Goal: Book appointment/travel/reservation

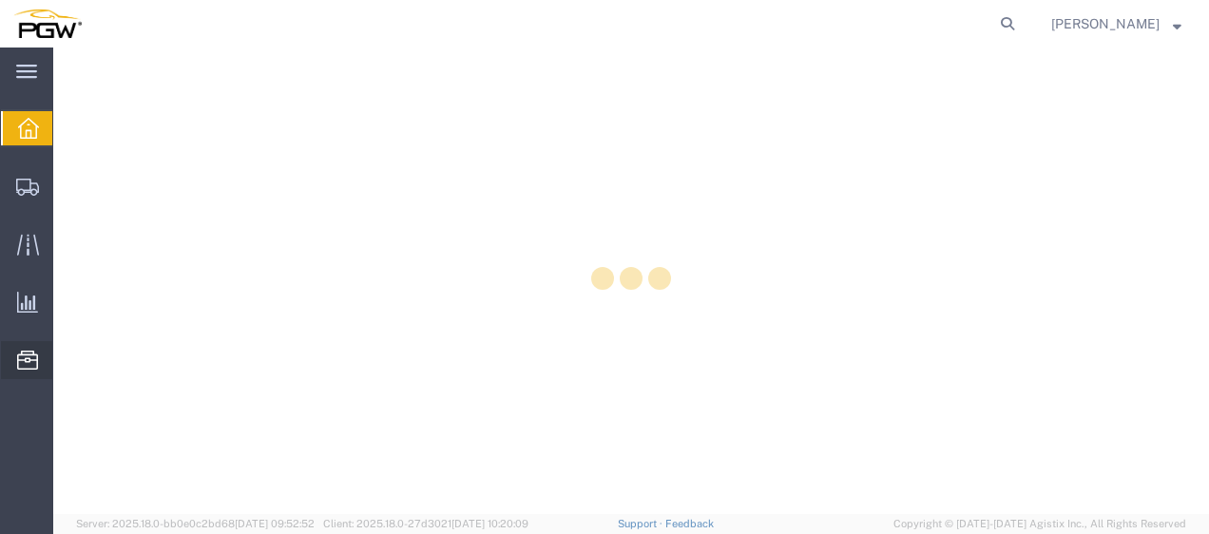
click at [33, 375] on div at bounding box center [27, 360] width 53 height 38
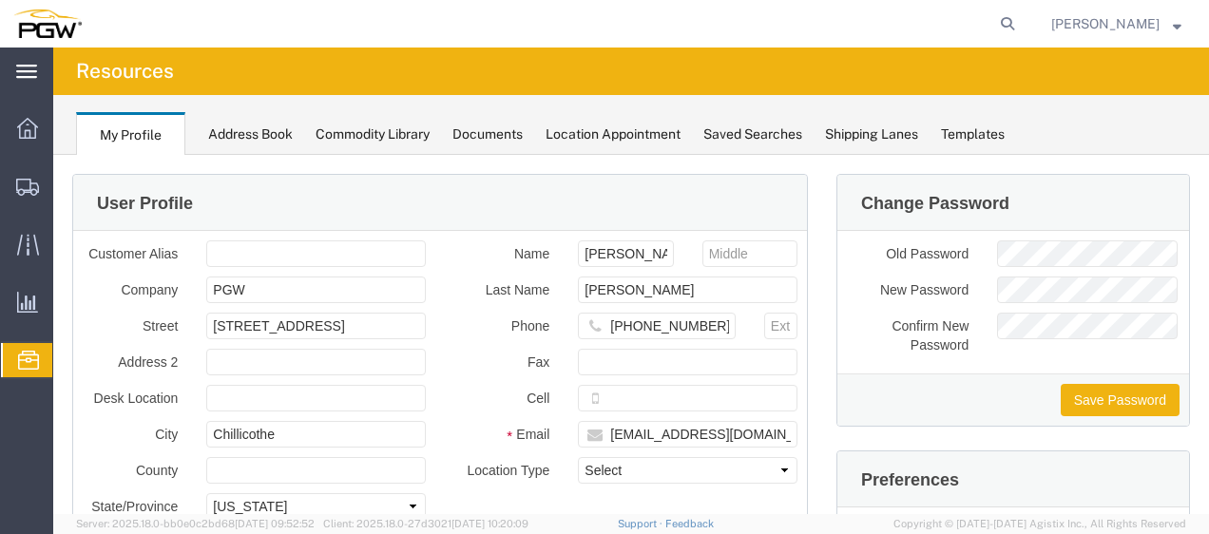
click at [29, 70] on icon at bounding box center [26, 72] width 21 height 14
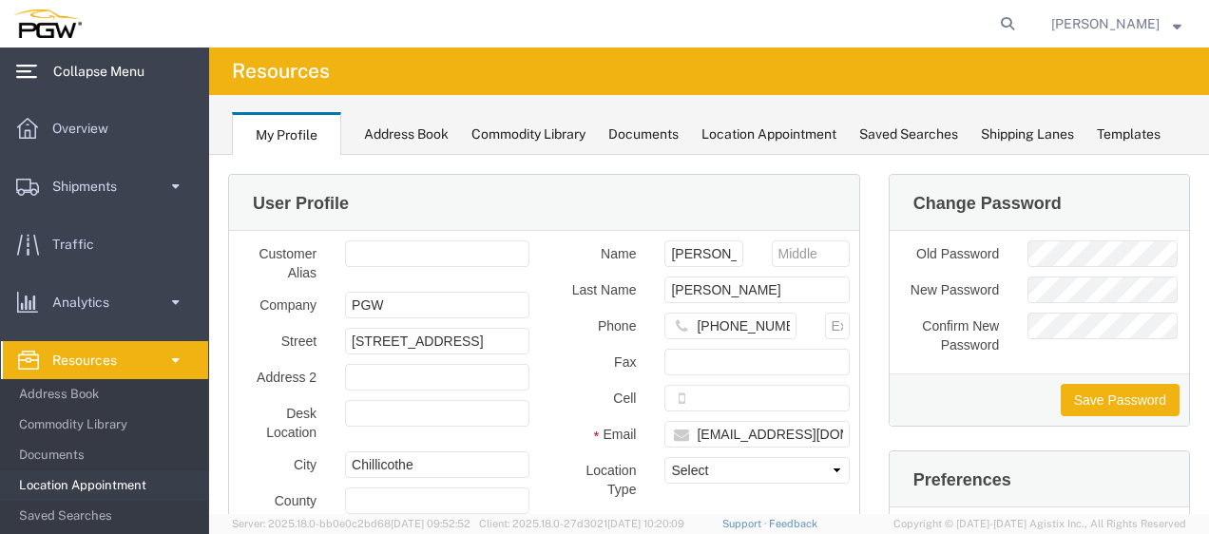
click at [103, 491] on span "Location Appointment" at bounding box center [107, 486] width 176 height 38
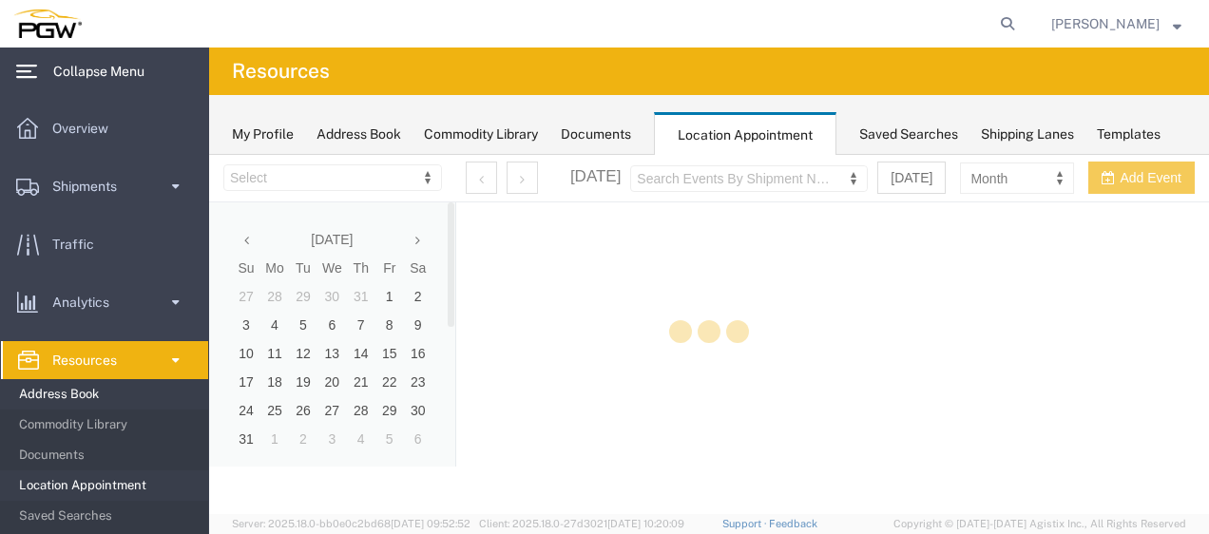
select select "28253"
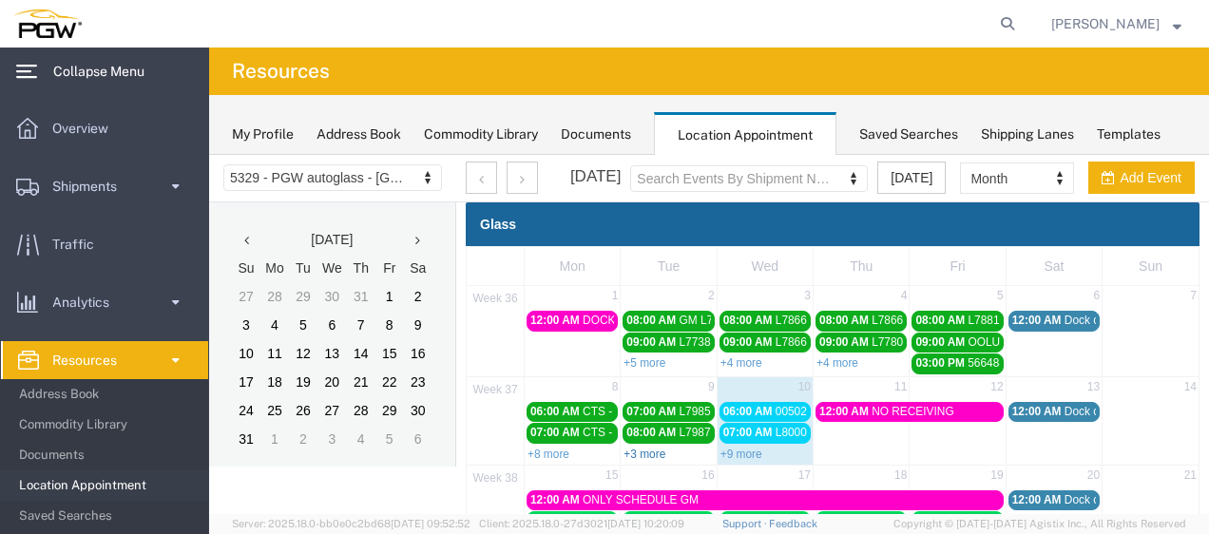
click at [654, 448] on link "+3 more" at bounding box center [644, 454] width 42 height 13
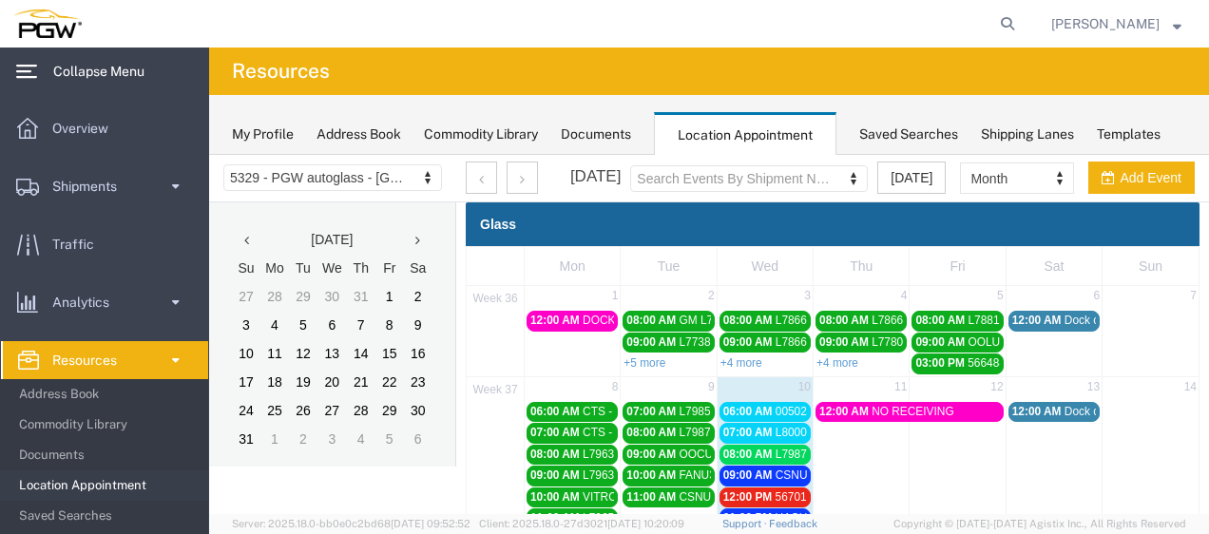
scroll to position [314, 0]
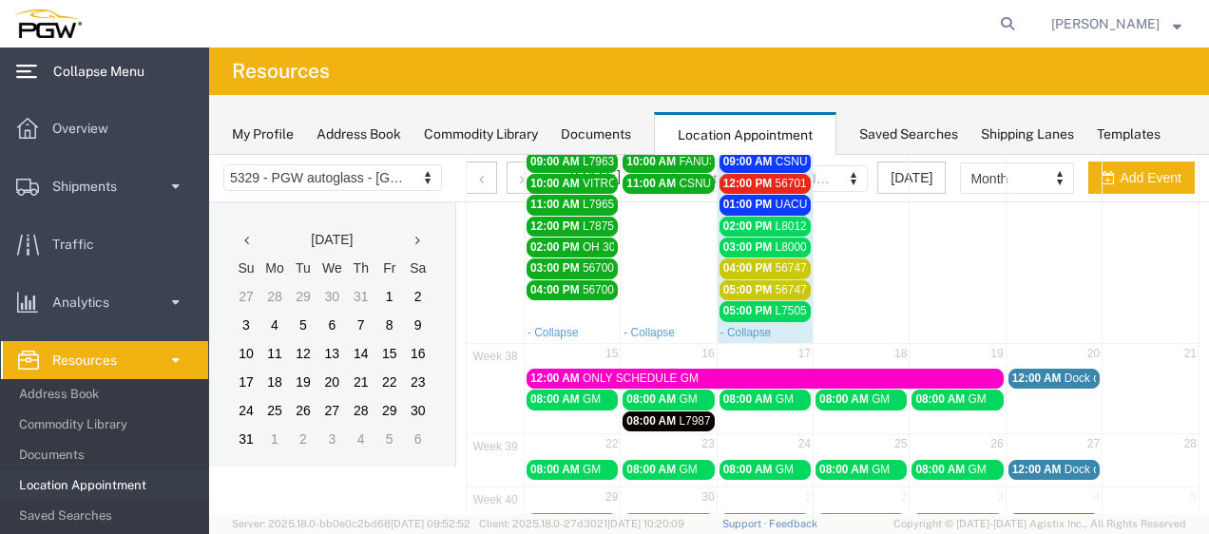
click at [757, 177] on span "12:00 PM" at bounding box center [747, 183] width 49 height 13
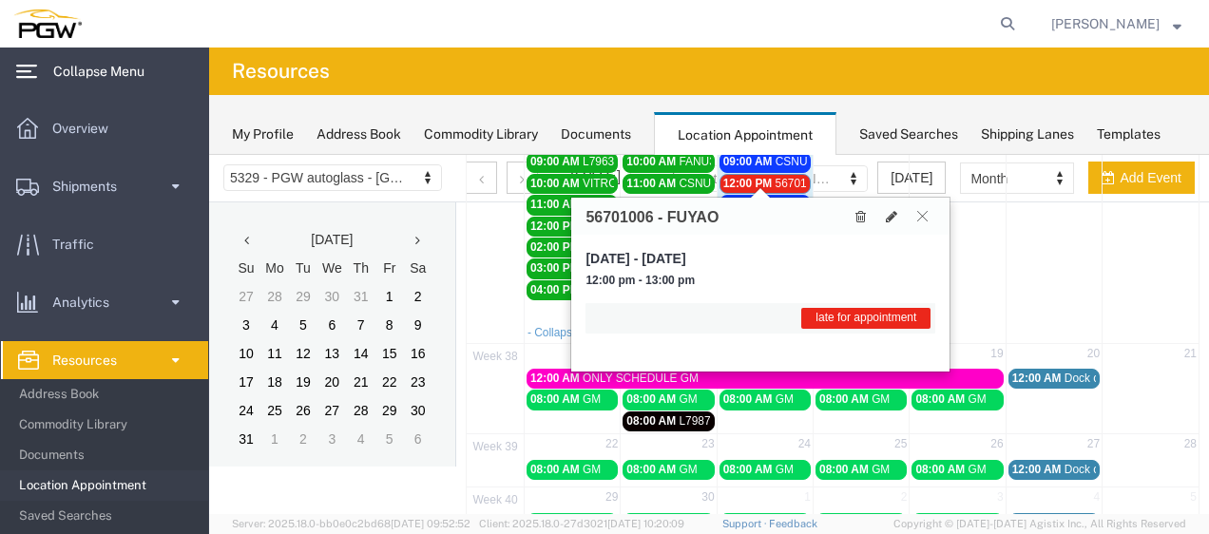
click at [924, 217] on icon at bounding box center [922, 215] width 10 height 11
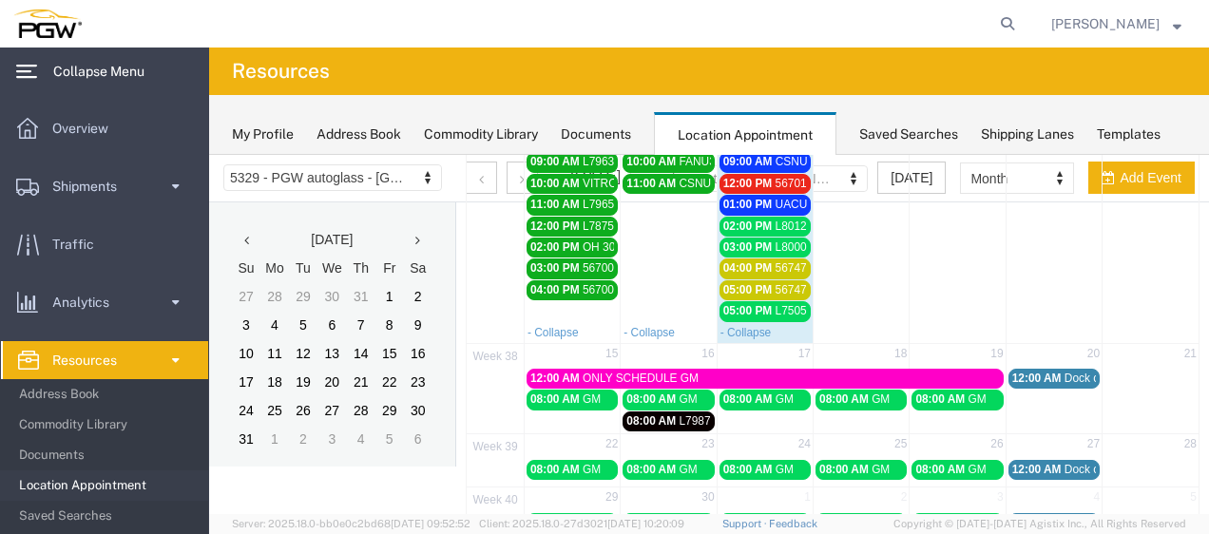
click at [739, 177] on span "12:00 PM" at bounding box center [747, 183] width 49 height 13
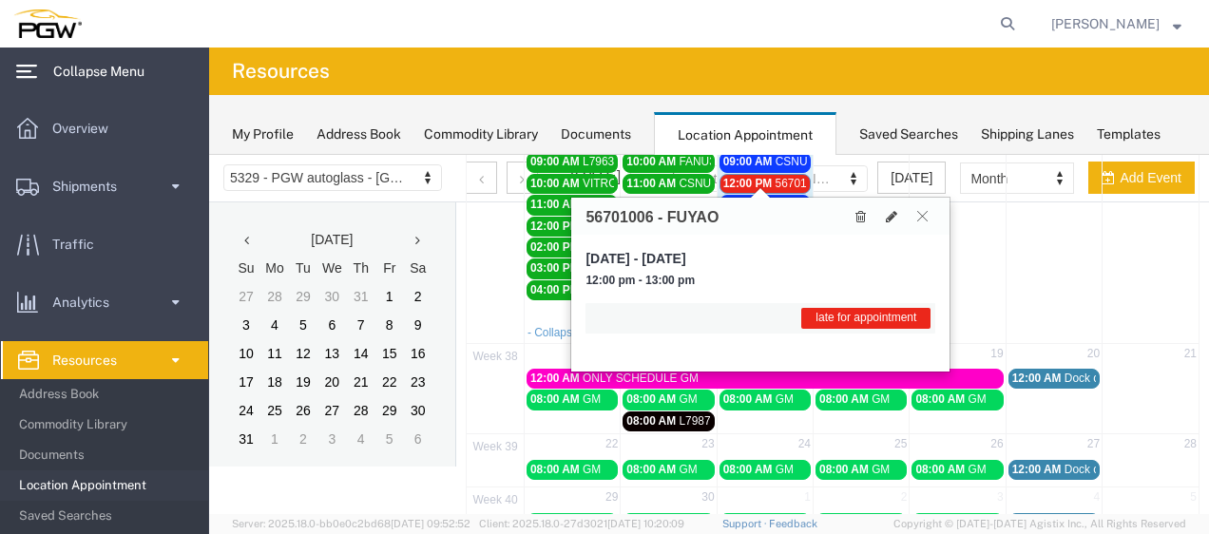
click at [931, 217] on button at bounding box center [922, 216] width 26 height 18
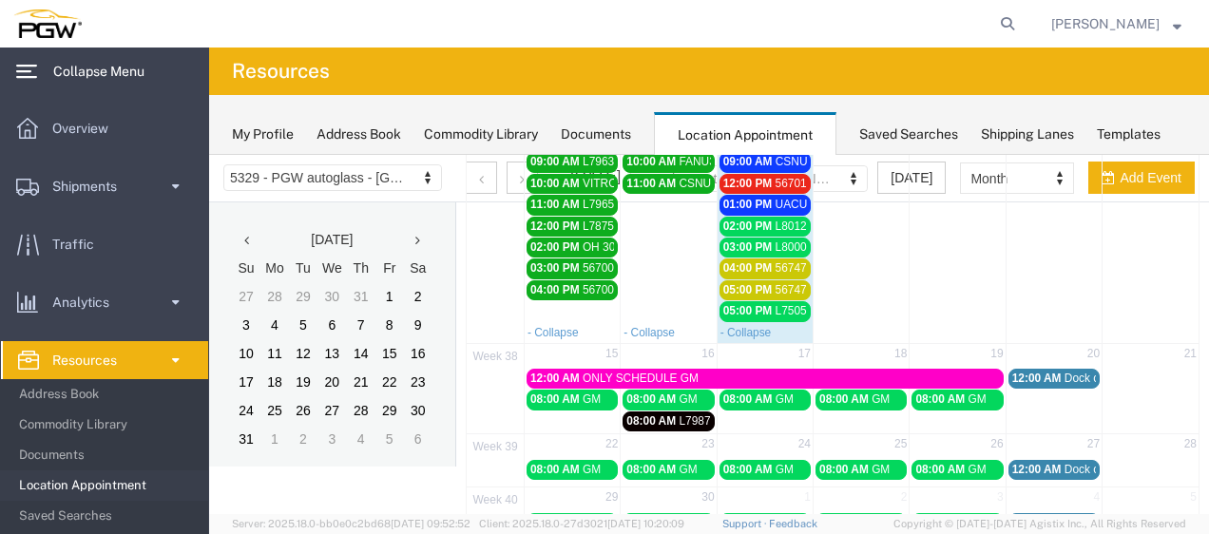
click at [1195, 170] on div "September 2025 Search Events By Shipment Number Clear Filter Today Month Month …" at bounding box center [829, 179] width 757 height 48
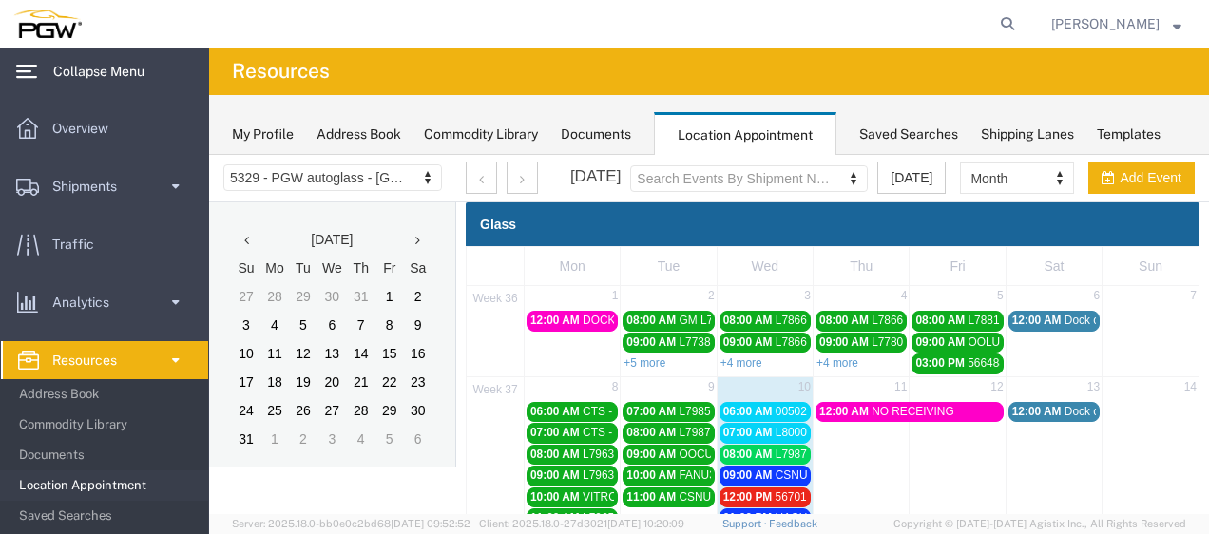
click at [110, 488] on span "Location Appointment" at bounding box center [107, 486] width 176 height 38
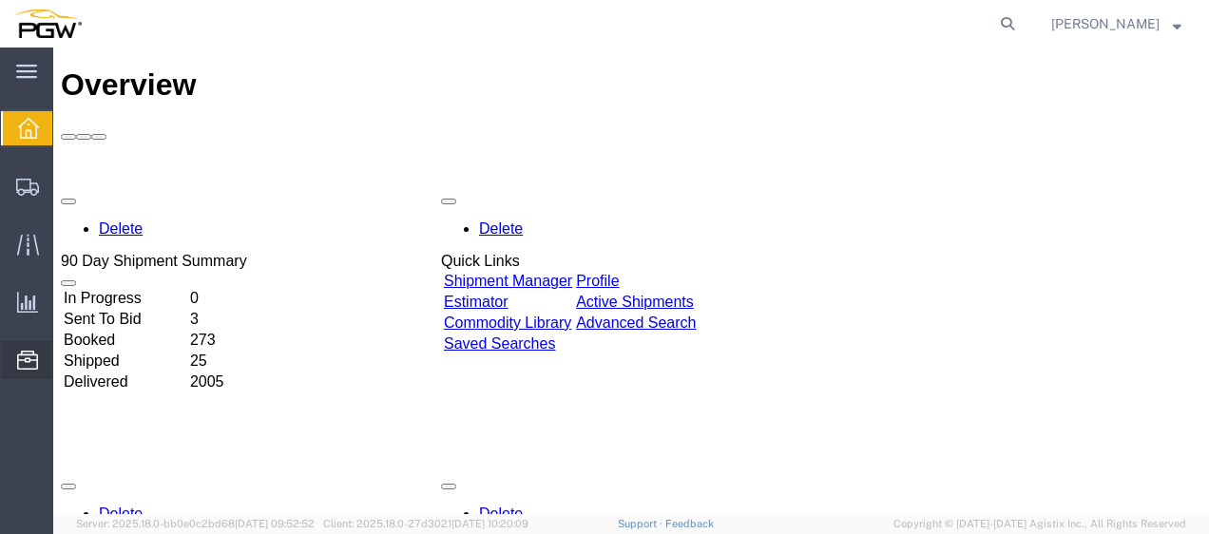
click at [0, 0] on span "Location Appointment" at bounding box center [0, 0] width 0 height 0
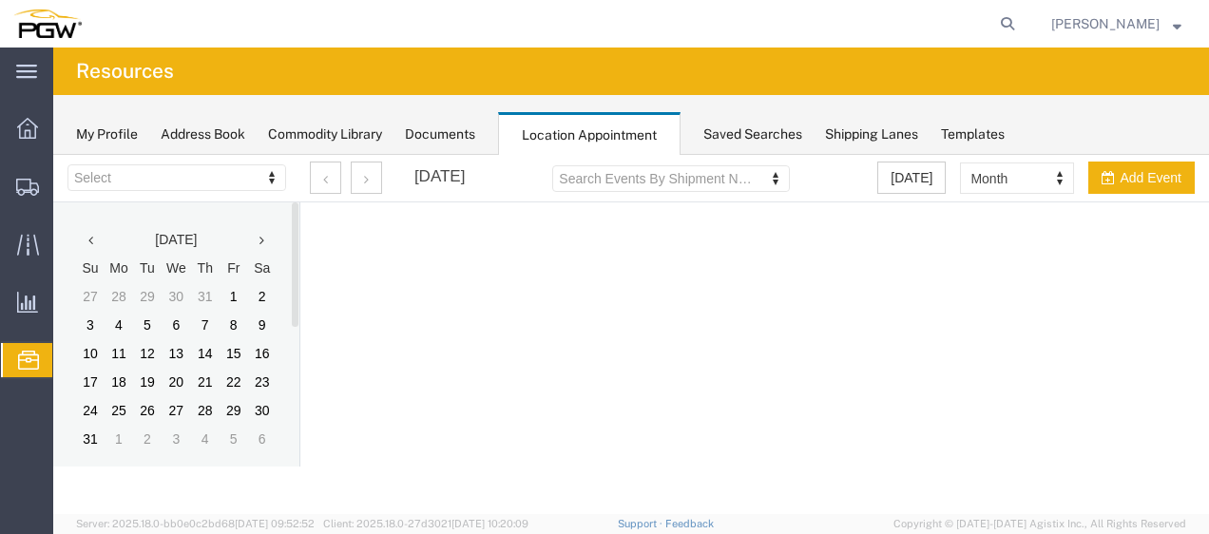
select select "28253"
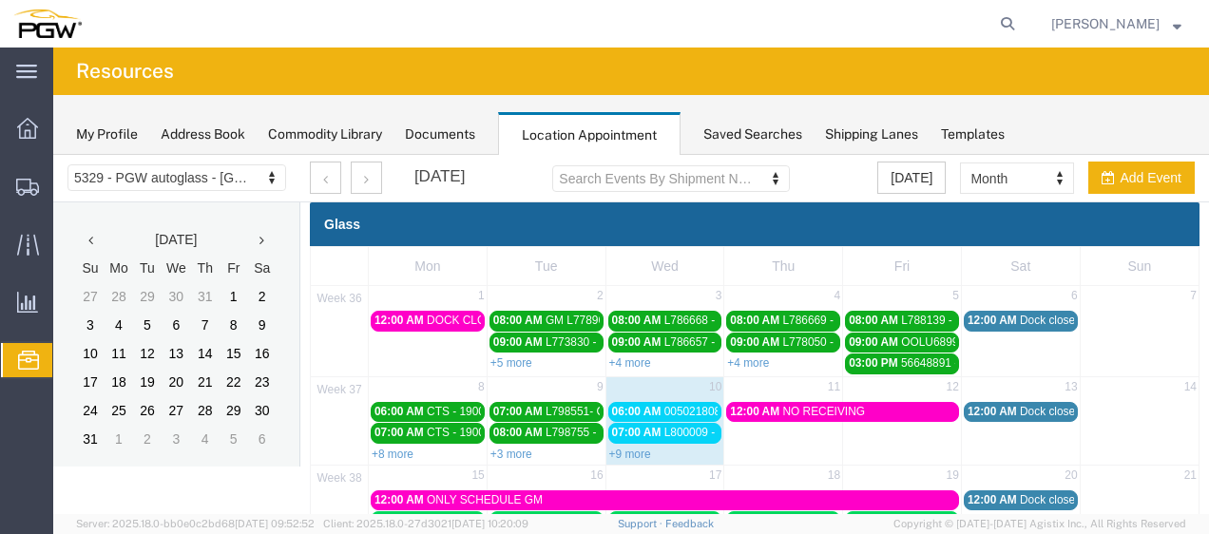
scroll to position [215, 0]
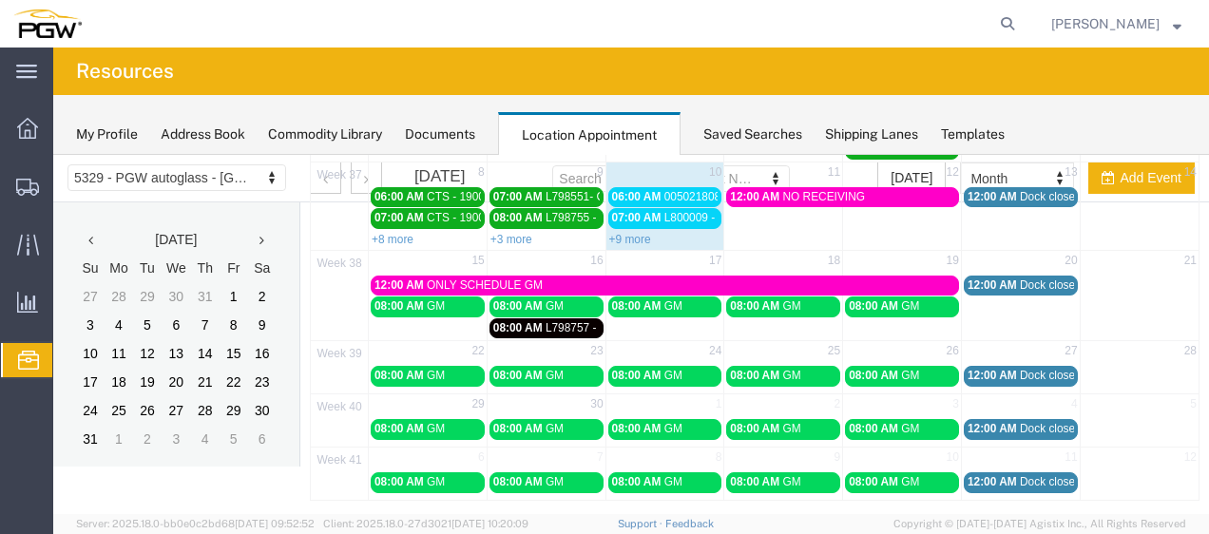
click at [0, 0] on span "Location Appointment" at bounding box center [0, 0] width 0 height 0
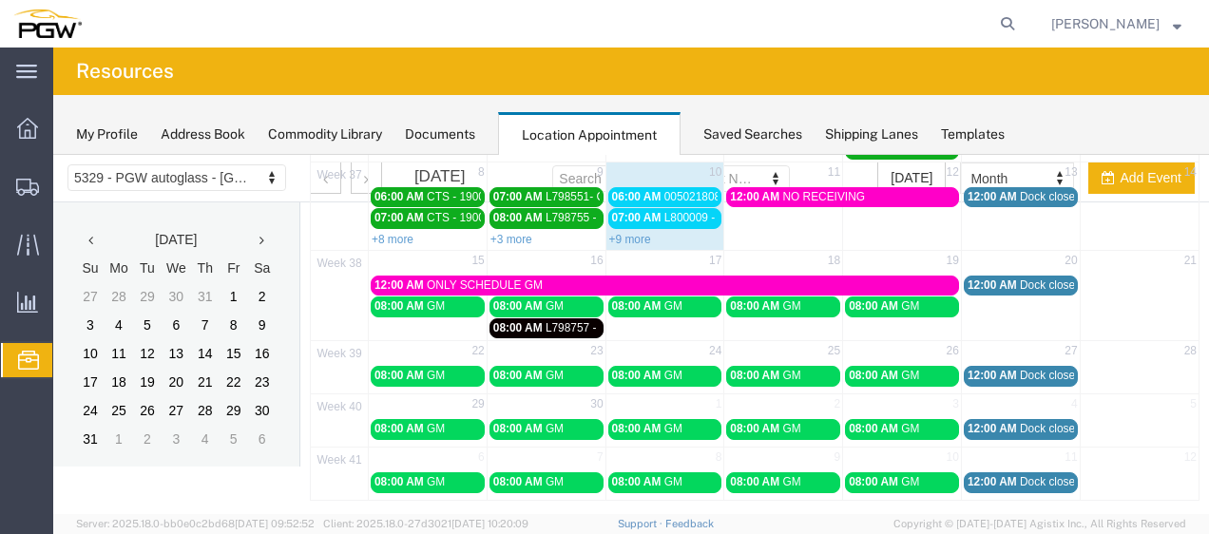
click at [0, 0] on span "Location Appointment" at bounding box center [0, 0] width 0 height 0
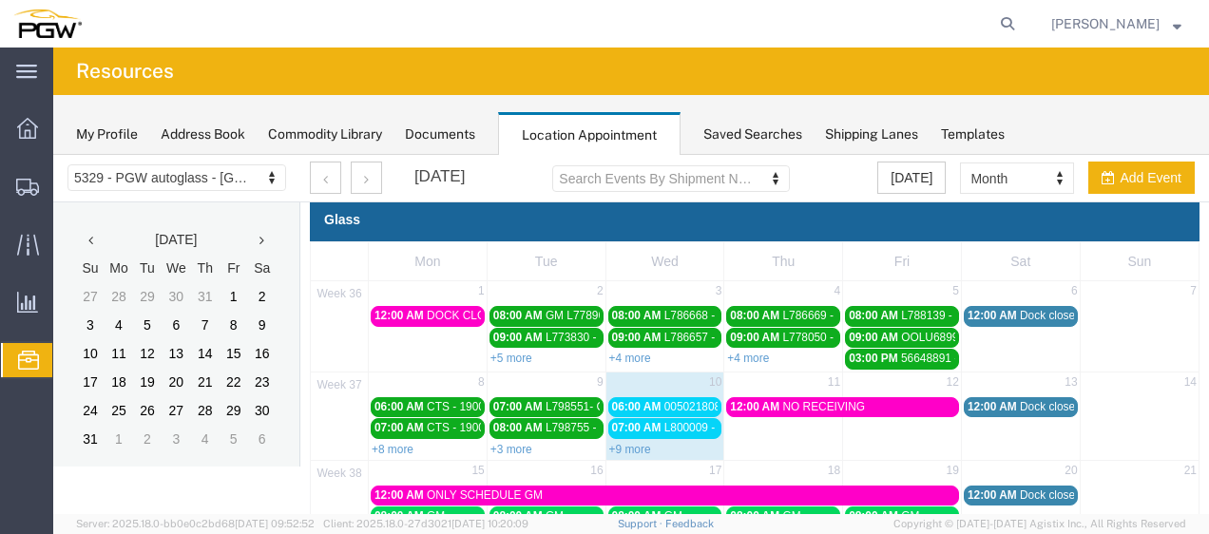
scroll to position [0, 0]
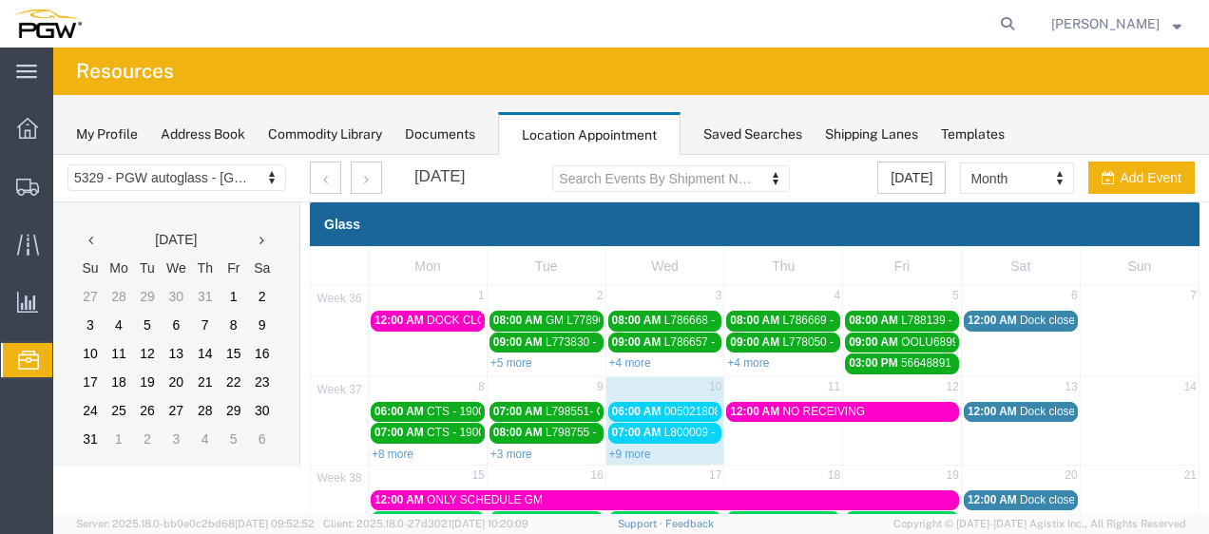
click at [0, 0] on span "Location Appointment" at bounding box center [0, 0] width 0 height 0
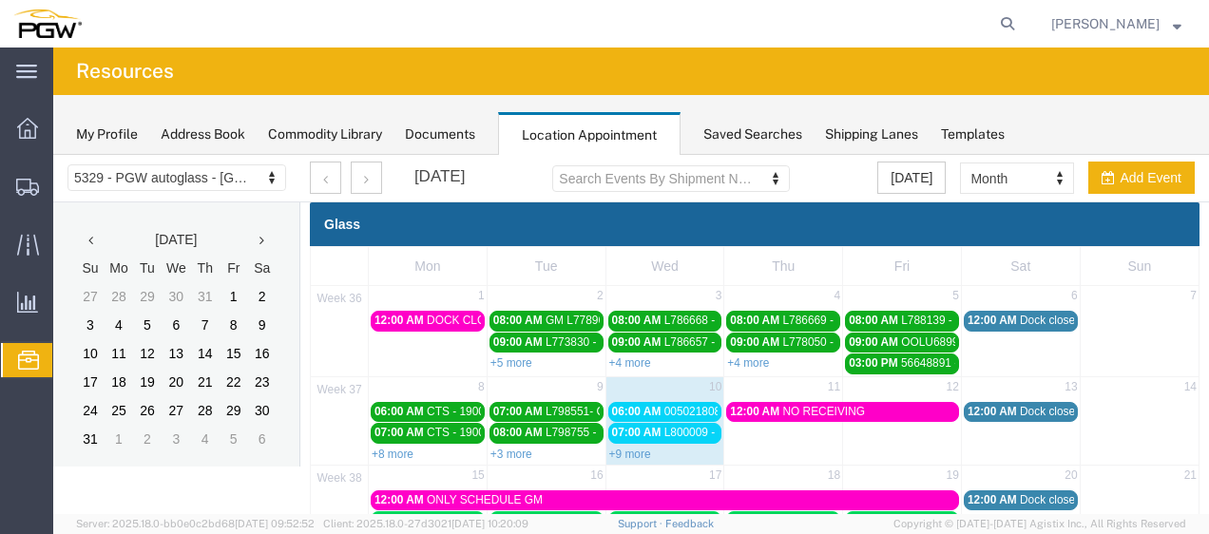
click at [0, 0] on span "Location Appointment" at bounding box center [0, 0] width 0 height 0
drag, startPoint x: 767, startPoint y: 122, endPoint x: 788, endPoint y: 123, distance: 20.9
click at [788, 123] on div "My Profile Address Book Commodity Library Documents Location Appointment Saved …" at bounding box center [630, 125] width 1155 height 60
drag, startPoint x: 788, startPoint y: 123, endPoint x: 800, endPoint y: 133, distance: 16.2
click at [800, 133] on div "Saved Searches" at bounding box center [752, 134] width 99 height 20
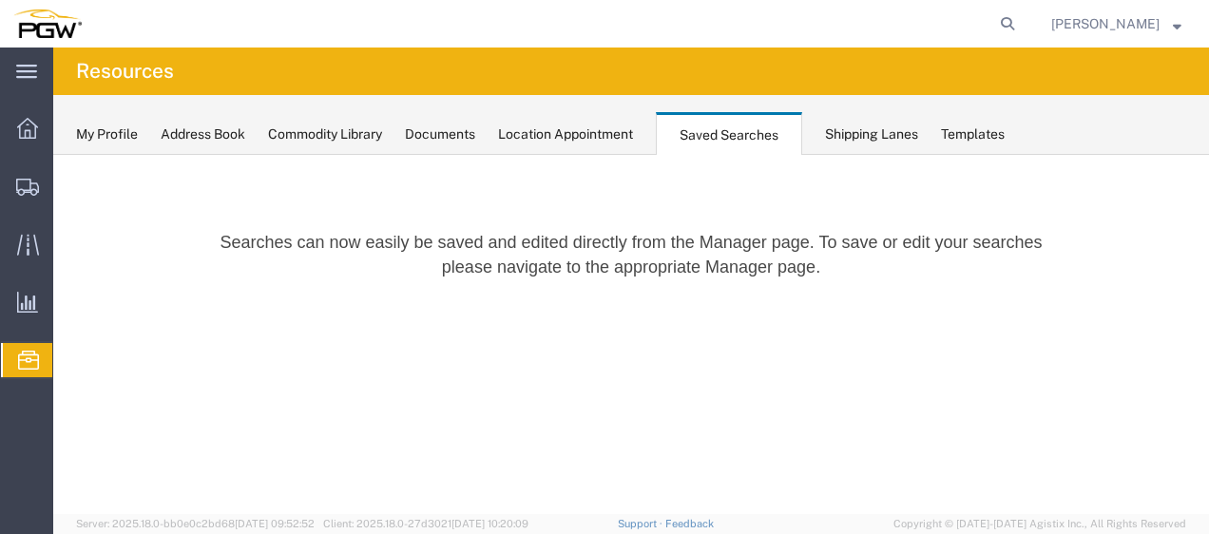
click at [800, 133] on div "Saved Searches" at bounding box center [729, 134] width 146 height 44
click at [0, 0] on span "Location Appointment" at bounding box center [0, 0] width 0 height 0
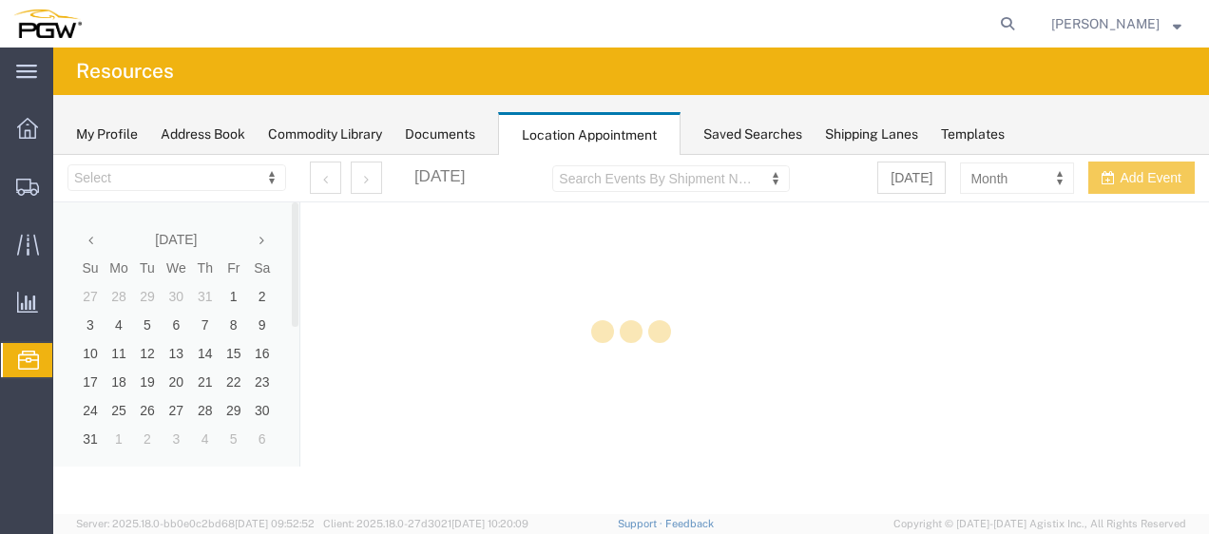
select select "28253"
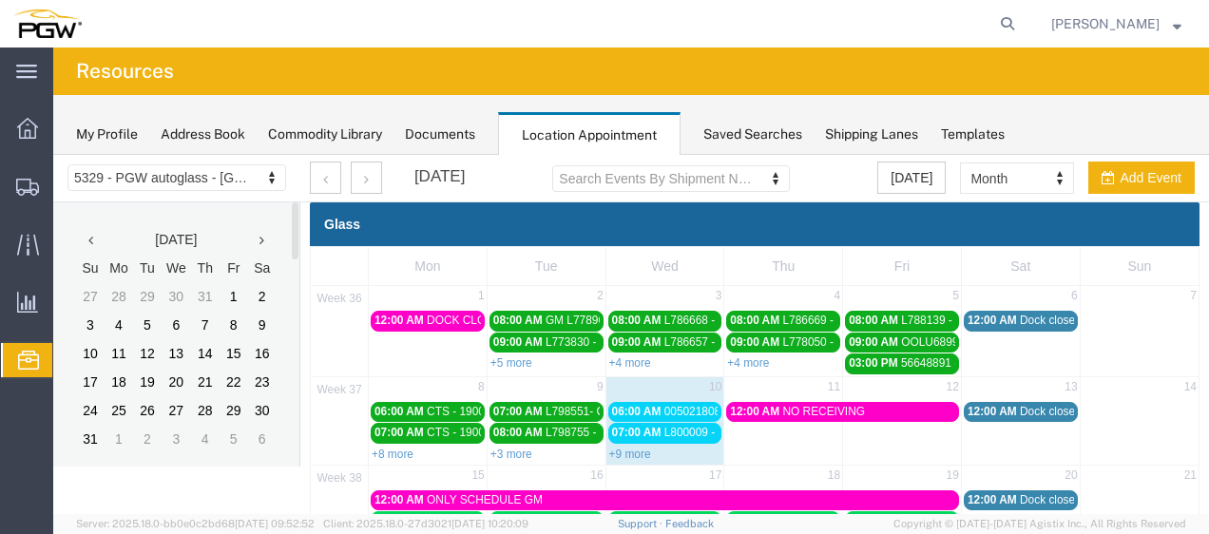
click at [291, 412] on div "August 2025 Su Mo Tu We Th Fr Sa 27 28 29 30 31 1 2 3 4 5 6 7 8 9 10 11 12 13 1…" at bounding box center [176, 345] width 246 height 286
drag, startPoint x: 293, startPoint y: 414, endPoint x: 505, endPoint y: 150, distance: 338.6
click at [505, 155] on html "Location Scheduling 5329 - PGW autoglass - Chillicothe 5329 - PGW autoglass - C…" at bounding box center [630, 334] width 1155 height 359
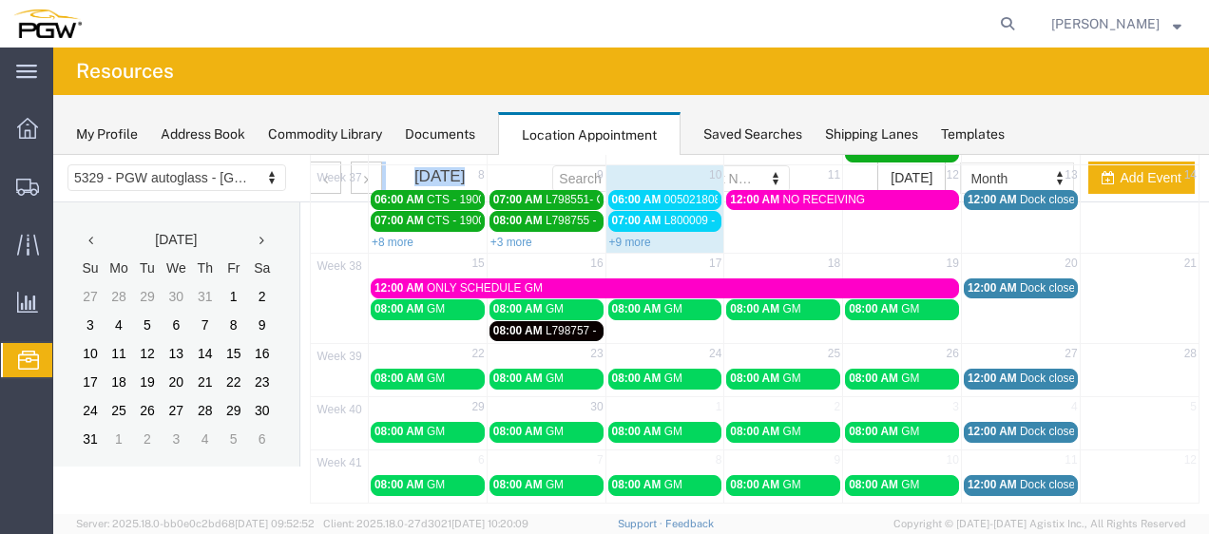
scroll to position [215, 0]
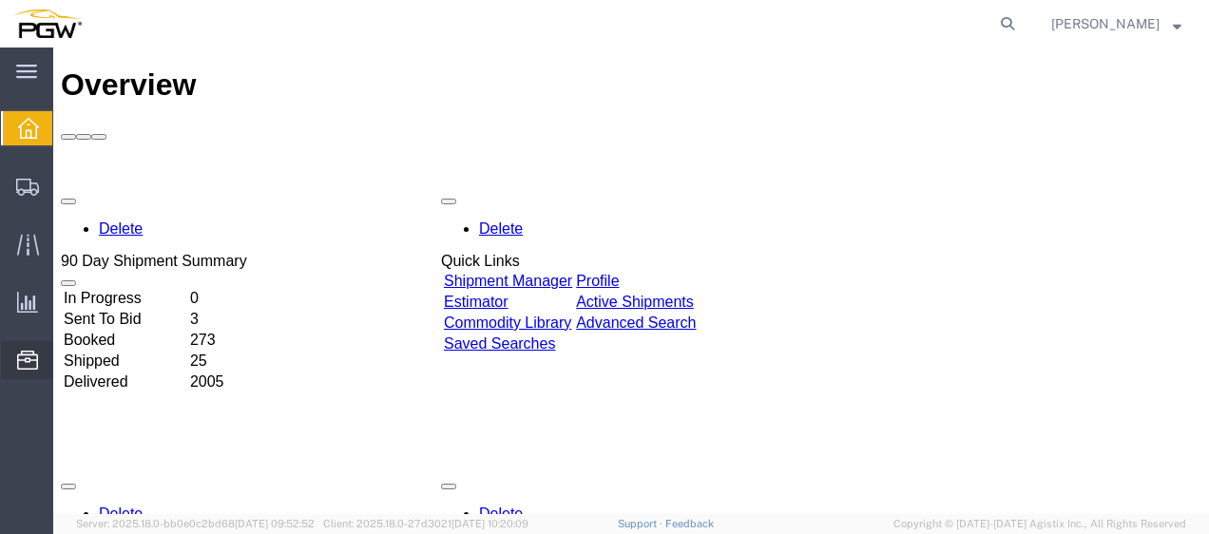
click at [0, 0] on span "Location Appointment" at bounding box center [0, 0] width 0 height 0
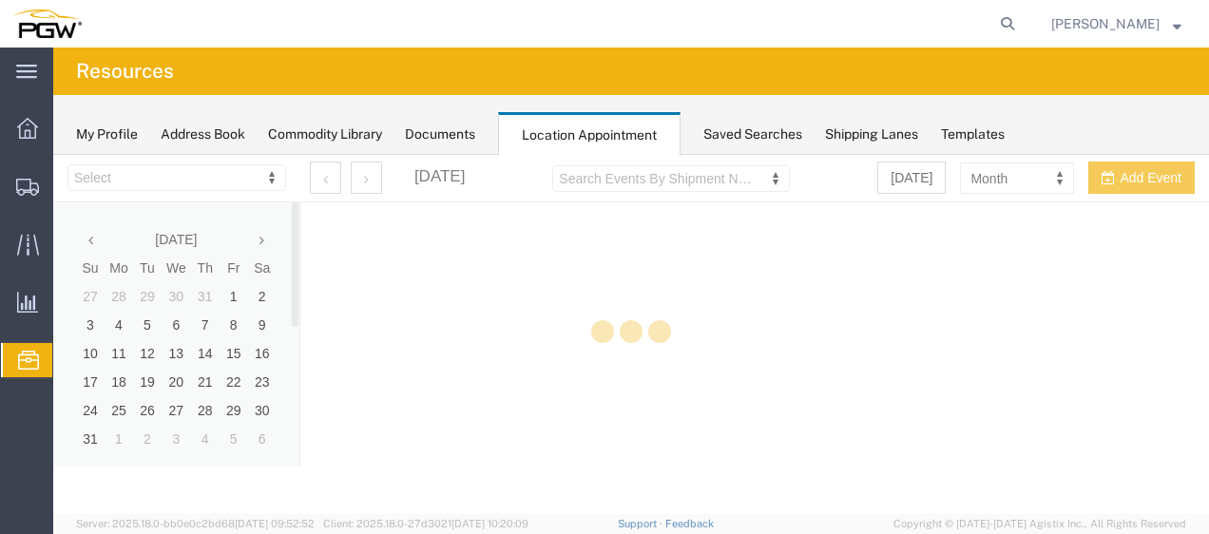
select select "28253"
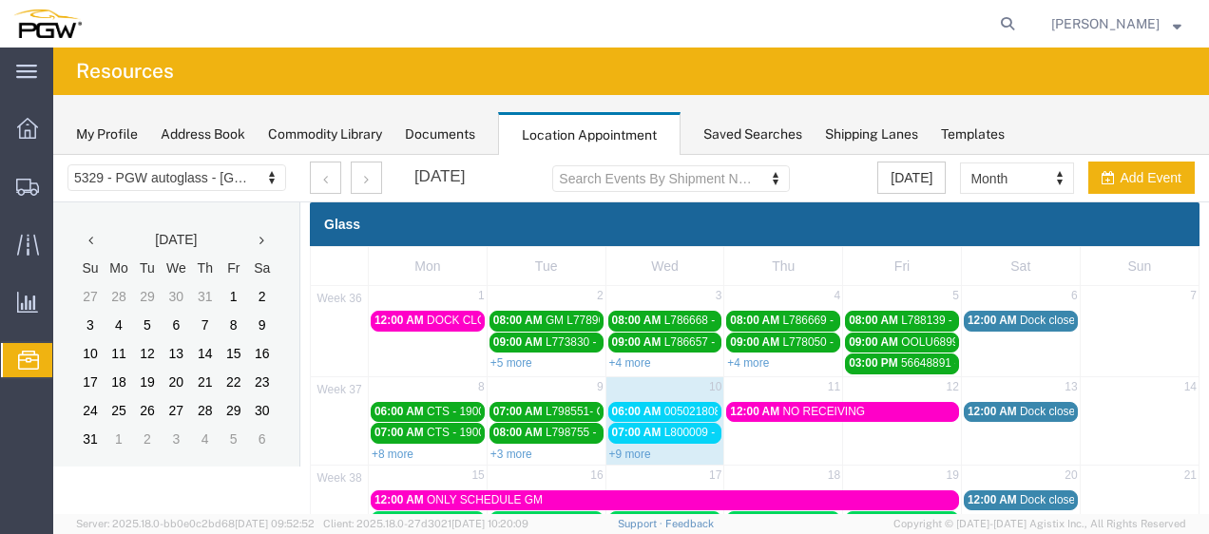
click at [361, 129] on div "Commodity Library" at bounding box center [325, 134] width 114 height 20
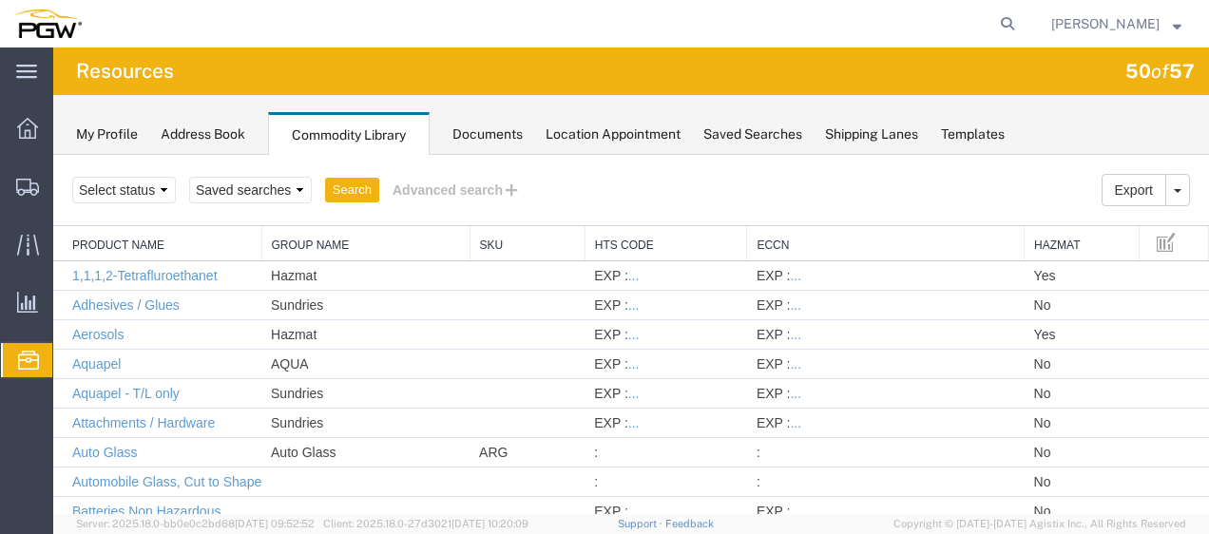
click at [587, 142] on div "Location Appointment" at bounding box center [612, 134] width 135 height 20
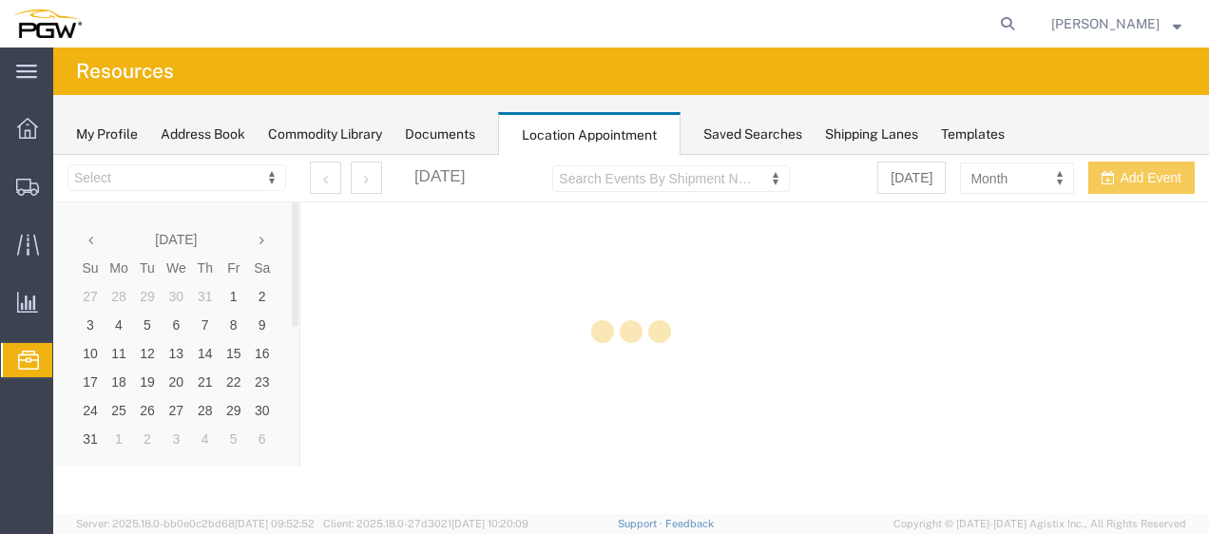
select select "28253"
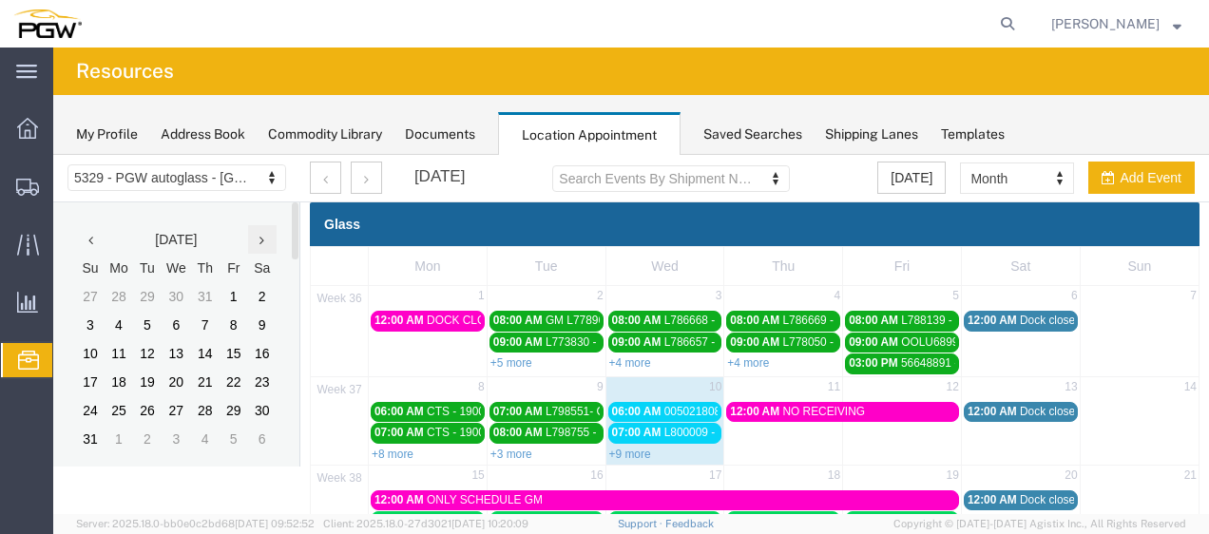
click at [257, 234] on th at bounding box center [262, 239] width 29 height 29
click at [184, 324] on td "10" at bounding box center [176, 326] width 29 height 29
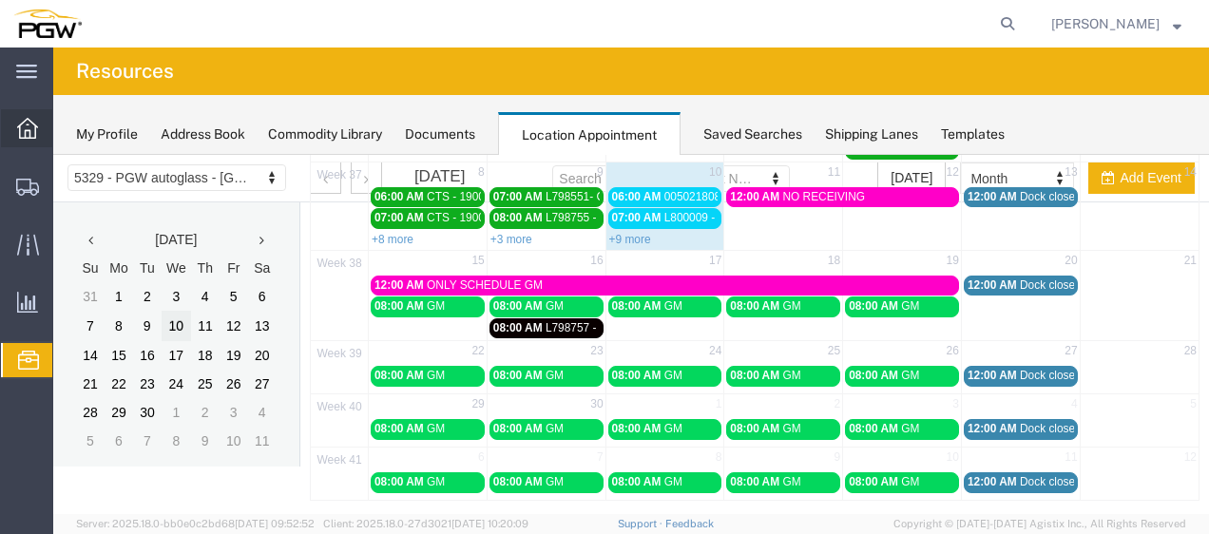
click at [66, 121] on span "Overview" at bounding box center [58, 128] width 13 height 38
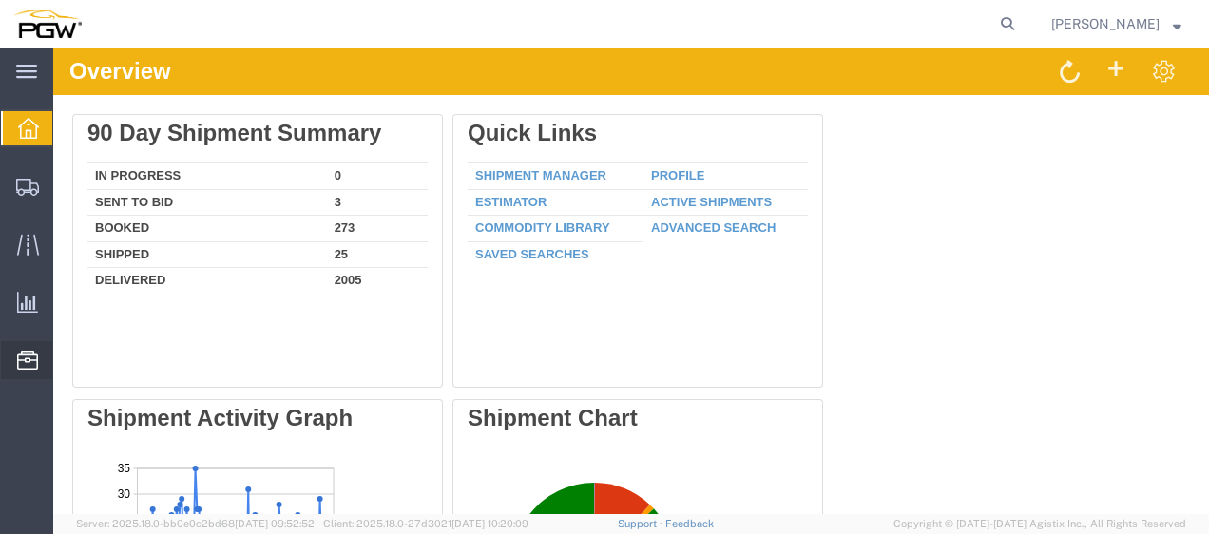
click at [0, 0] on span "Location Appointment" at bounding box center [0, 0] width 0 height 0
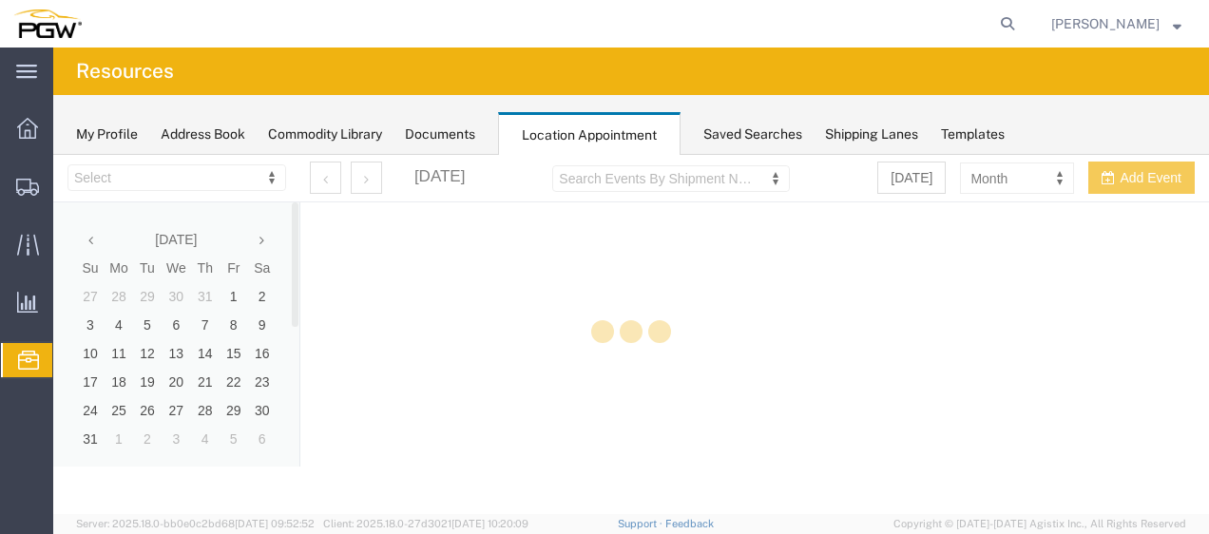
select select "28253"
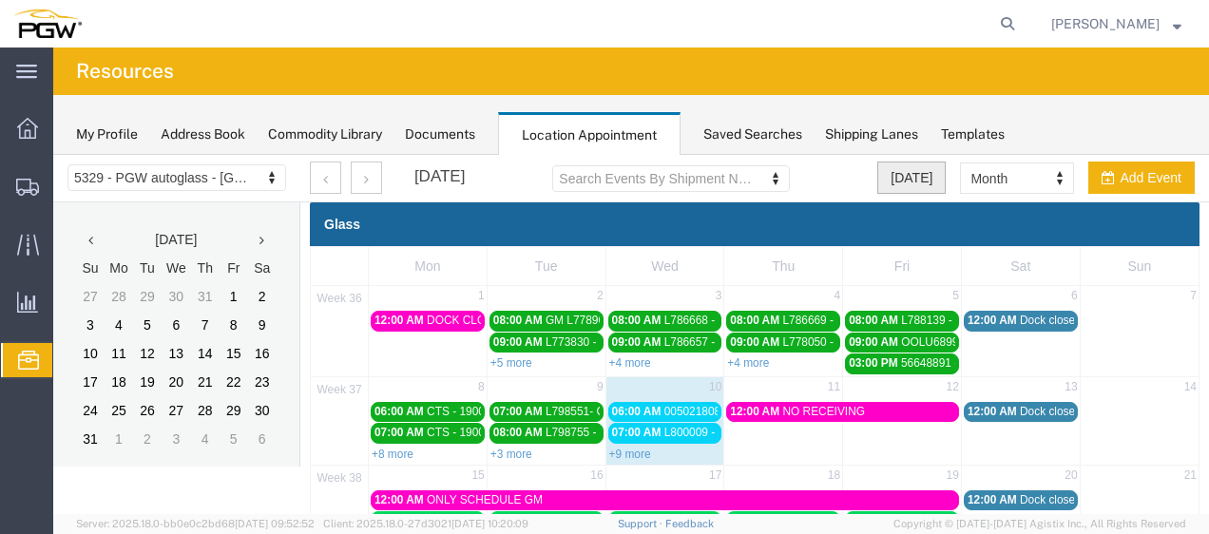
click at [909, 178] on button "[DATE]" at bounding box center [911, 178] width 68 height 32
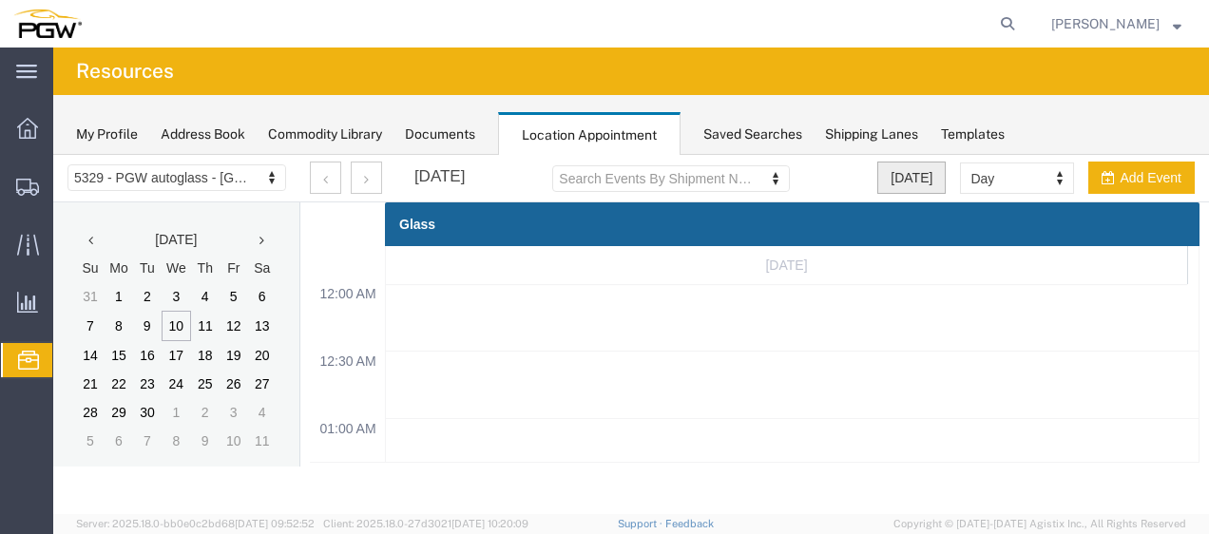
scroll to position [806, 0]
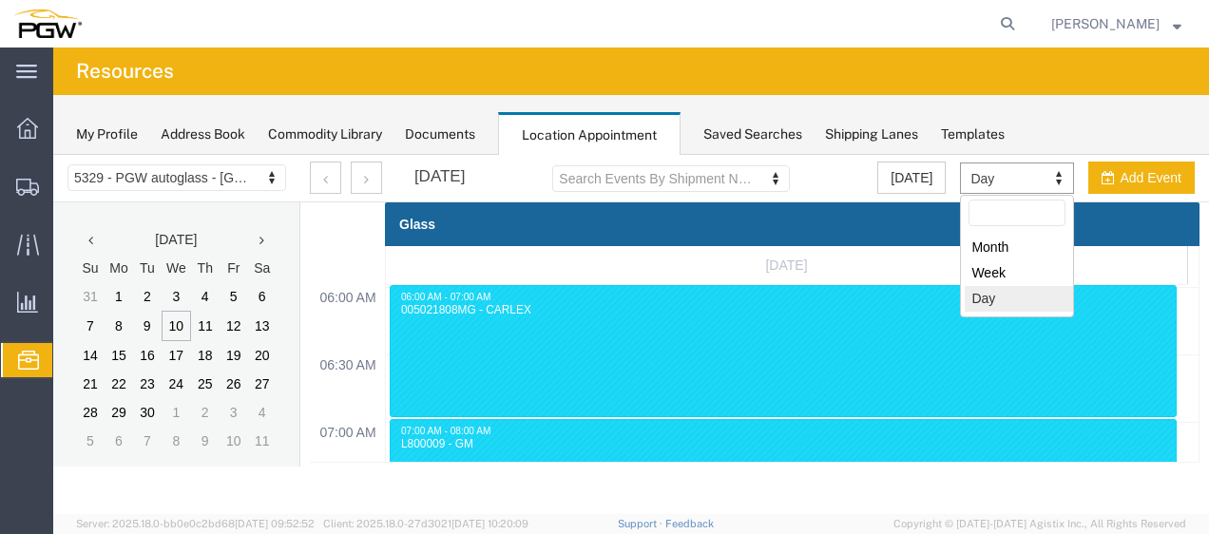
click at [1004, 310] on div "Month Week Day" at bounding box center [1017, 256] width 114 height 123
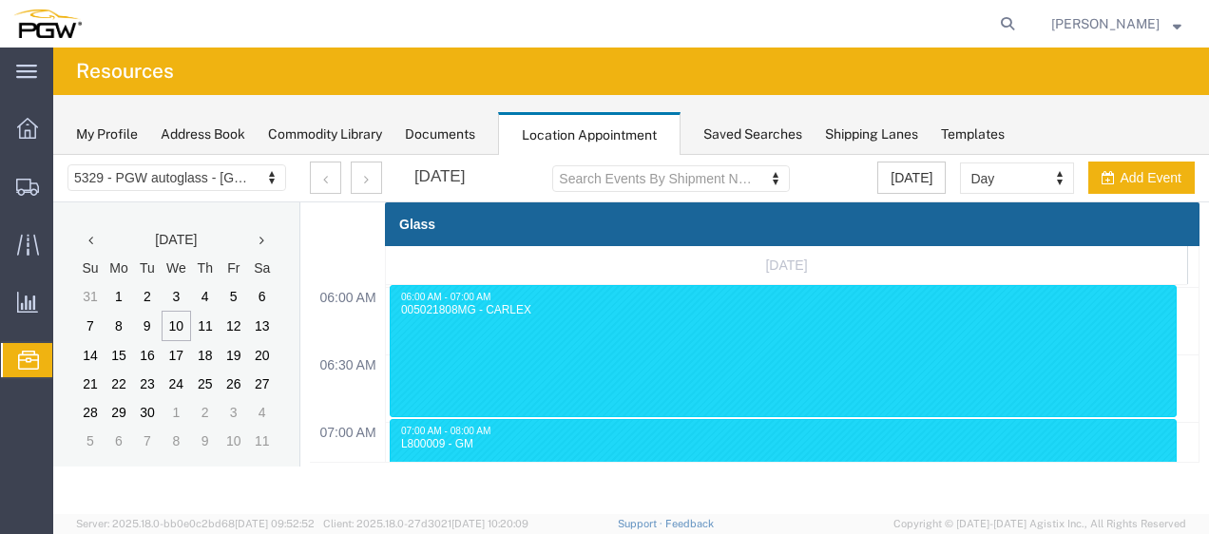
click at [1170, 29] on span "[PERSON_NAME]" at bounding box center [1116, 23] width 130 height 21
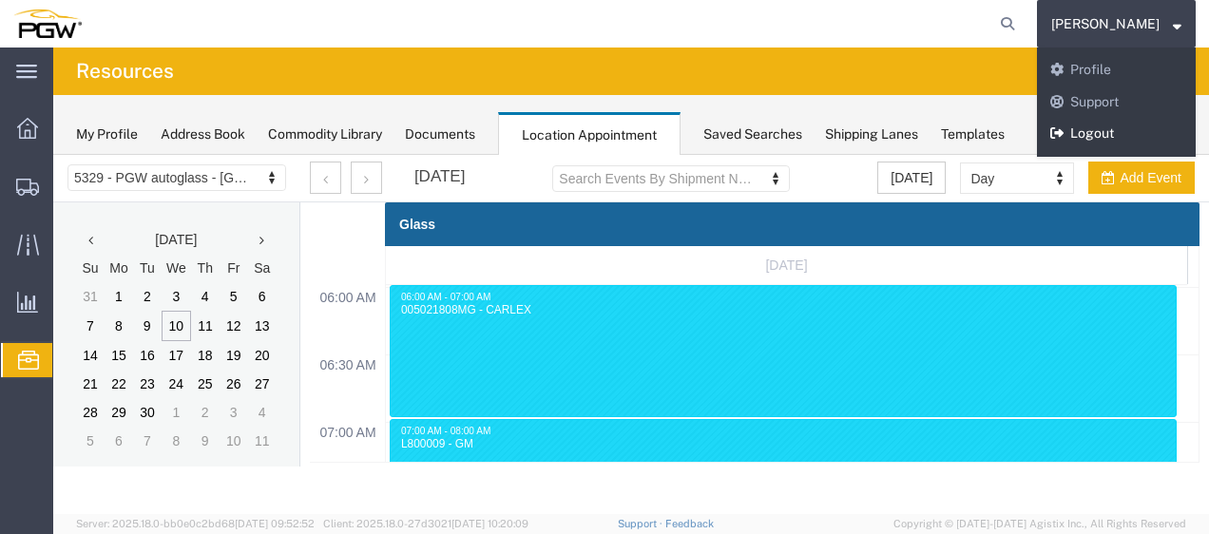
click at [1135, 134] on link "Logout" at bounding box center [1116, 134] width 159 height 32
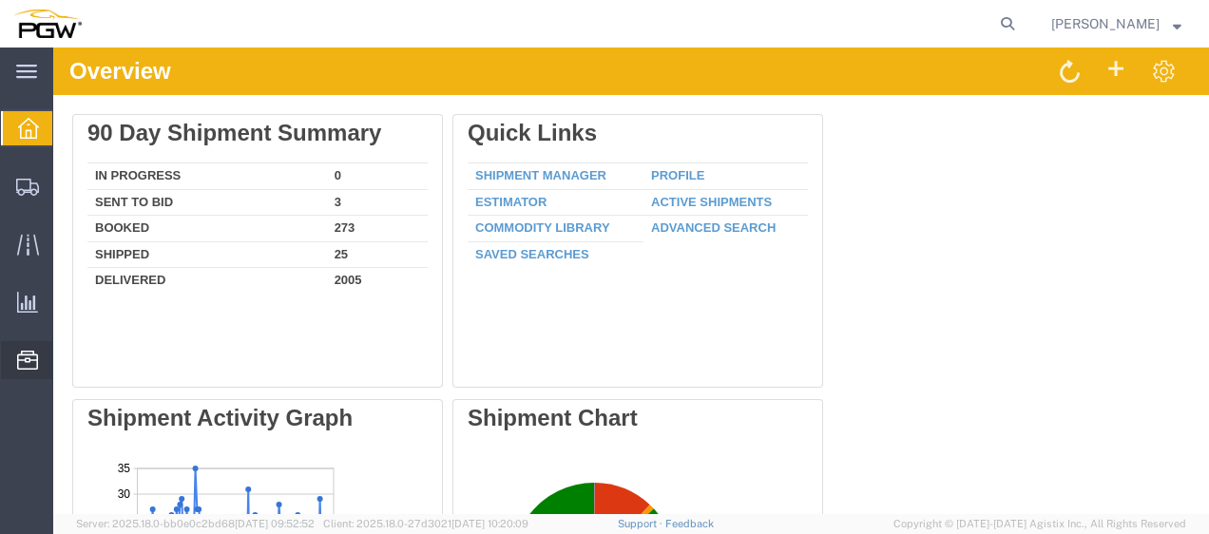
click at [0, 0] on span "Location Appointment" at bounding box center [0, 0] width 0 height 0
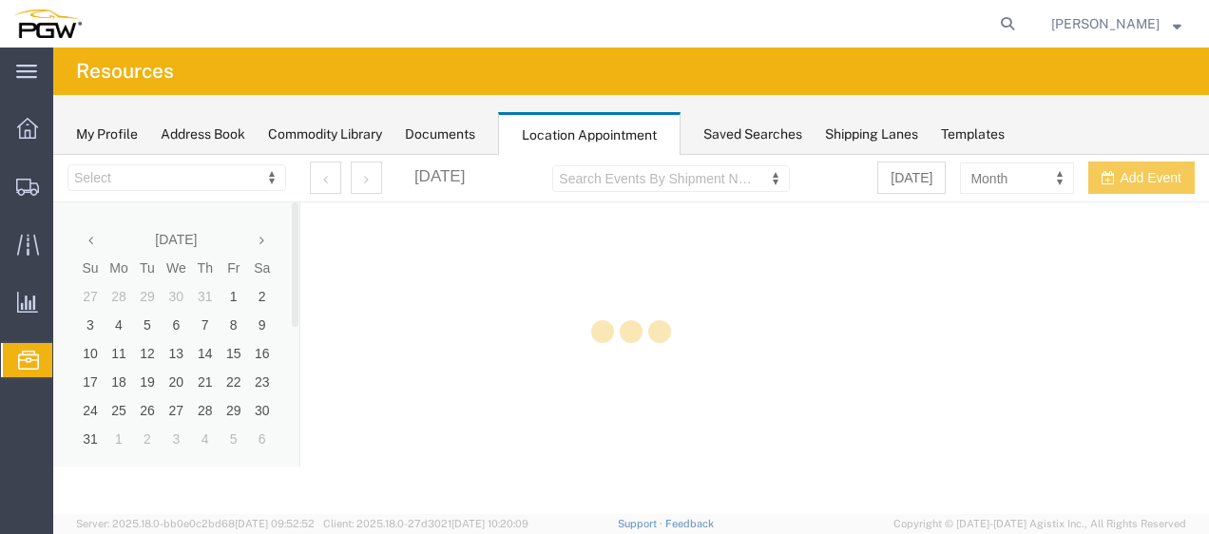
select select "28253"
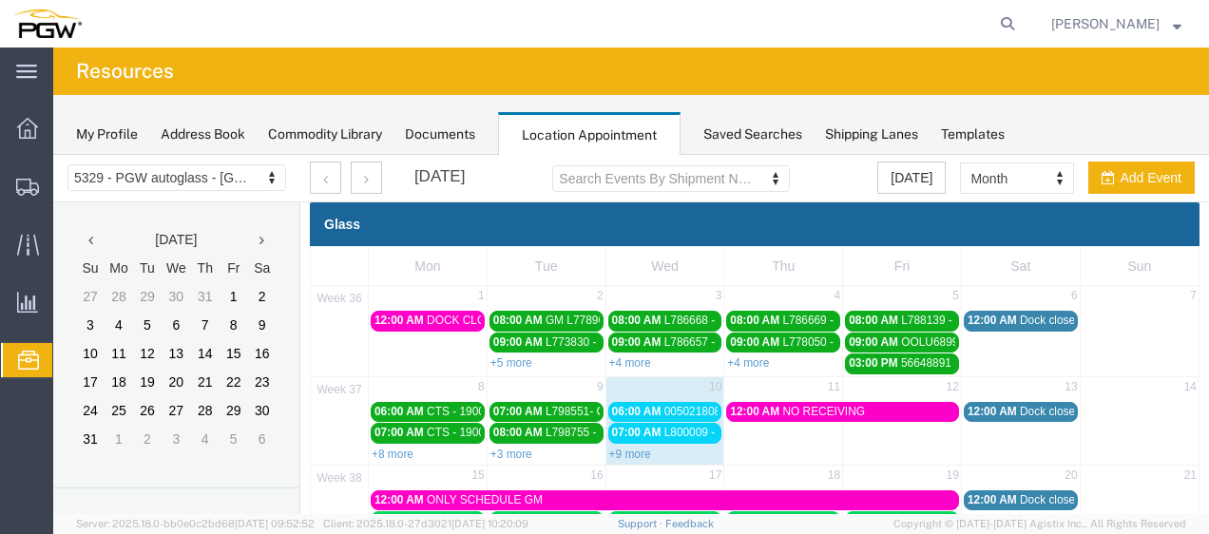
click at [0, 0] on span "Location Appointment" at bounding box center [0, 0] width 0 height 0
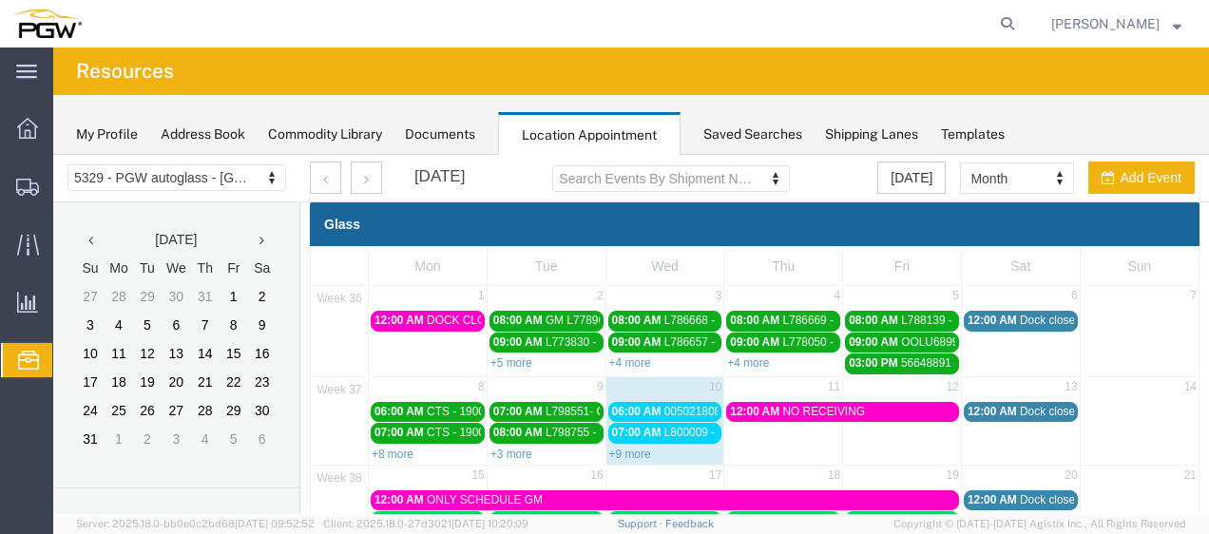
click at [0, 0] on span "Location Appointment" at bounding box center [0, 0] width 0 height 0
click at [22, 73] on icon at bounding box center [26, 72] width 21 height 14
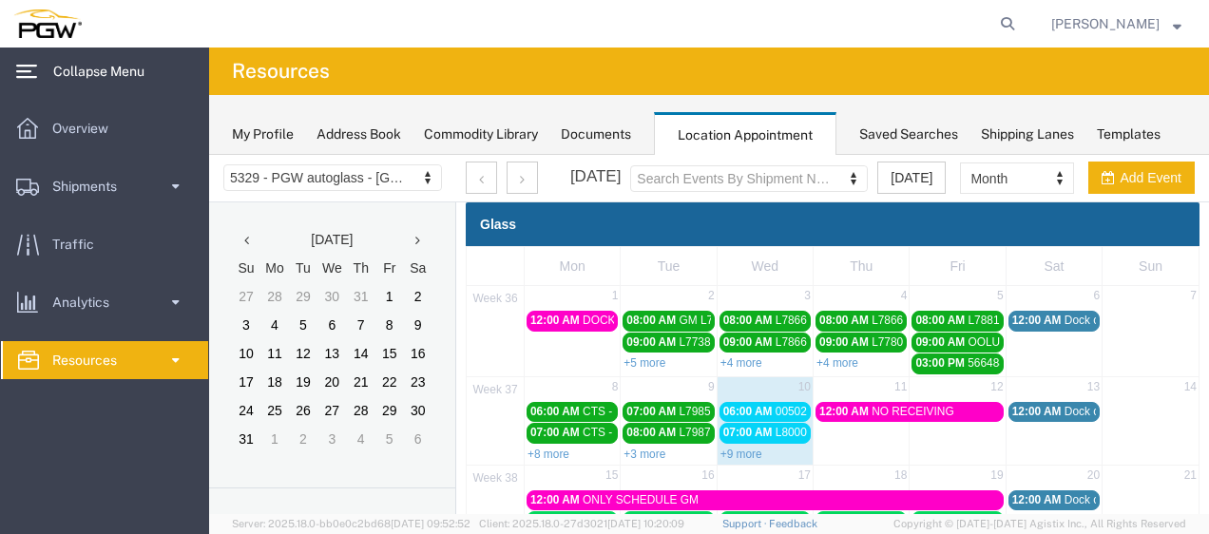
click at [109, 368] on span "Resources" at bounding box center [91, 360] width 78 height 38
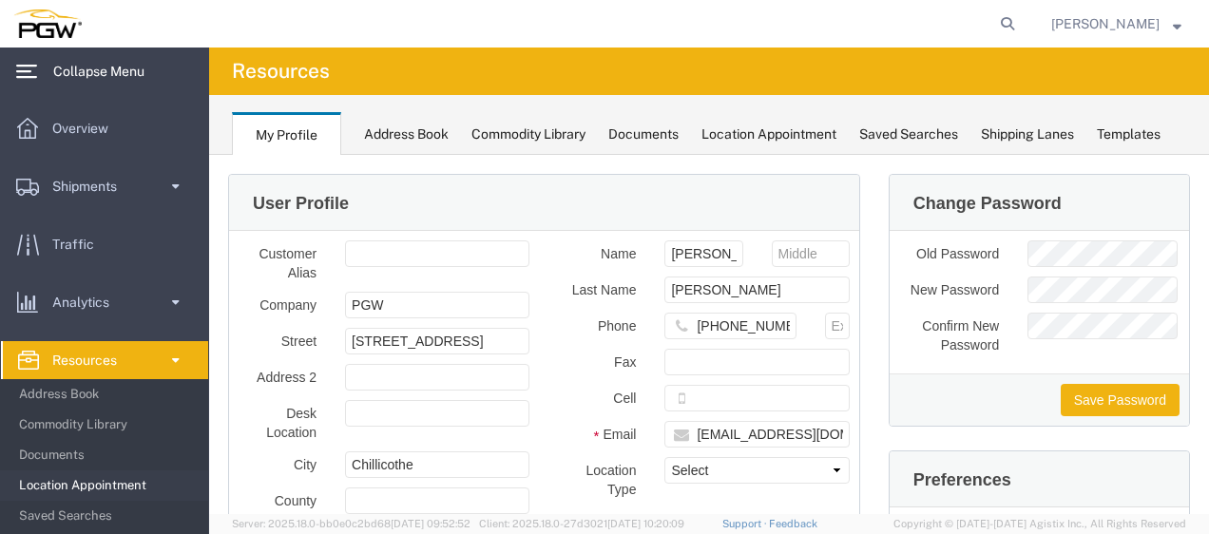
click at [129, 490] on span "Location Appointment" at bounding box center [107, 486] width 176 height 38
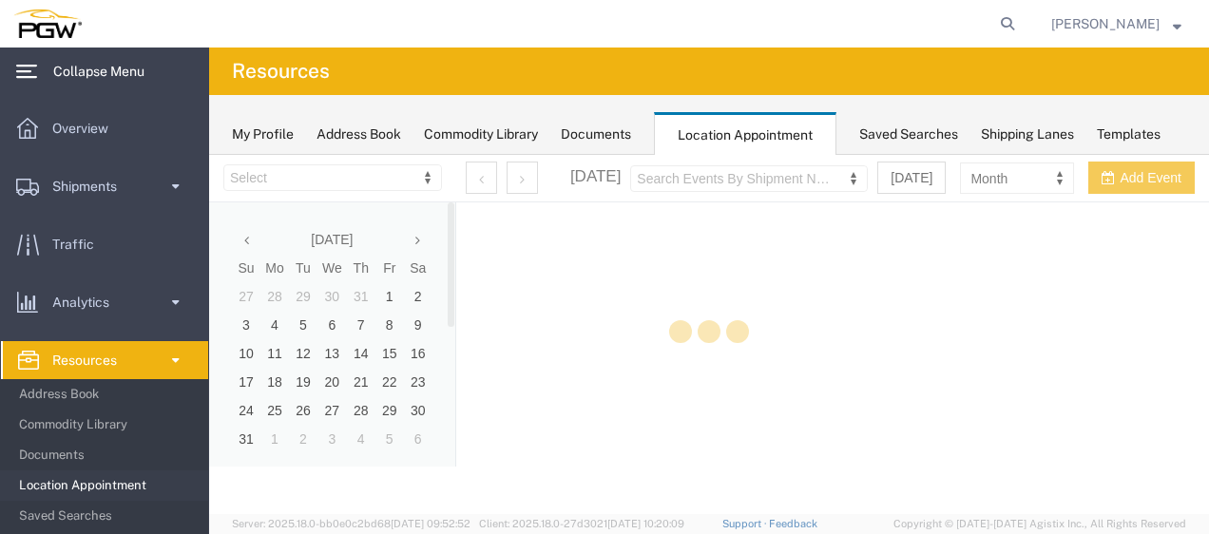
select select "28253"
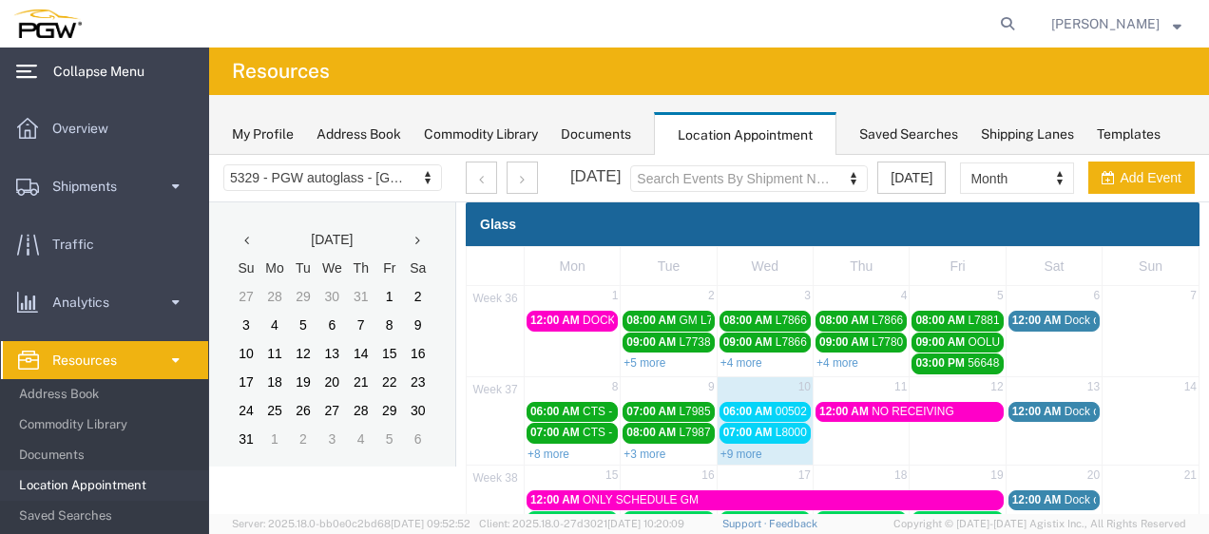
click at [30, 70] on icon at bounding box center [26, 72] width 21 height 14
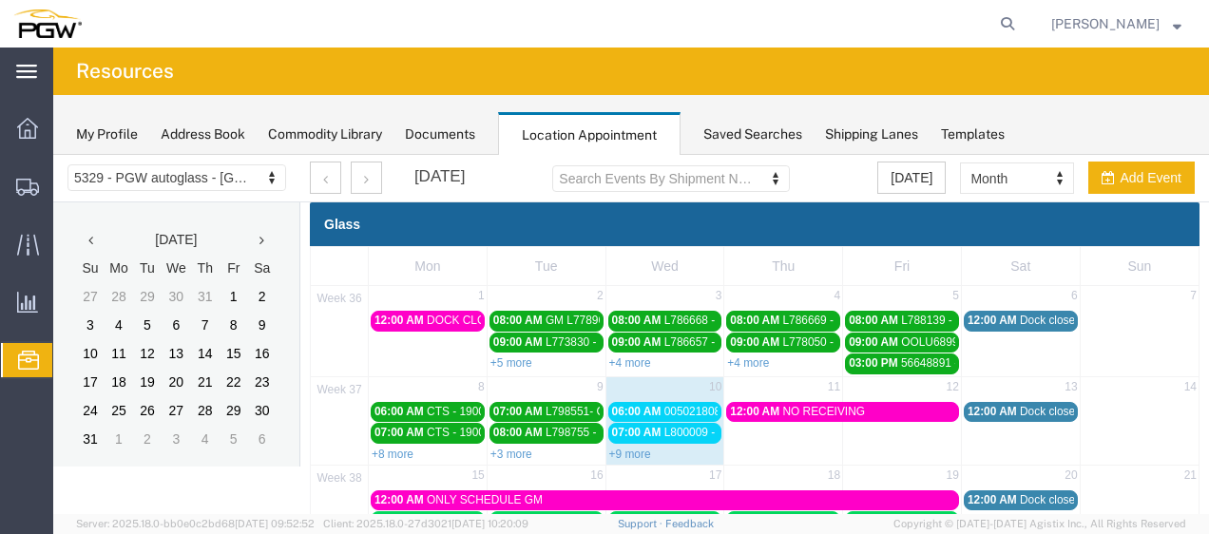
click at [0, 0] on span "Location Appointment" at bounding box center [0, 0] width 0 height 0
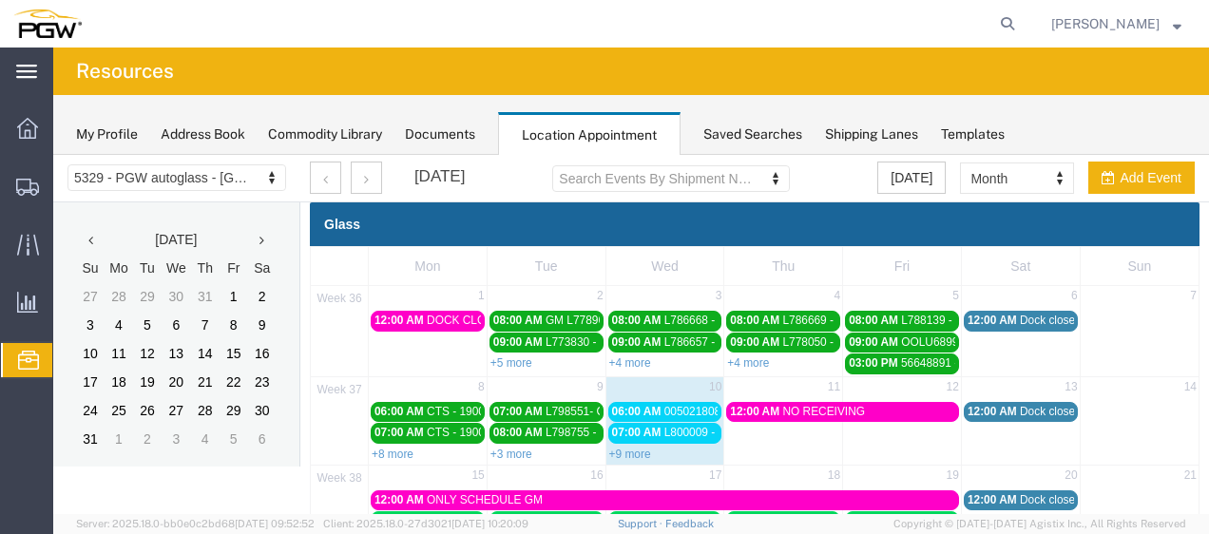
click at [0, 0] on span "Location Appointment" at bounding box center [0, 0] width 0 height 0
click at [0, 0] on span "Documents" at bounding box center [0, 0] width 0 height 0
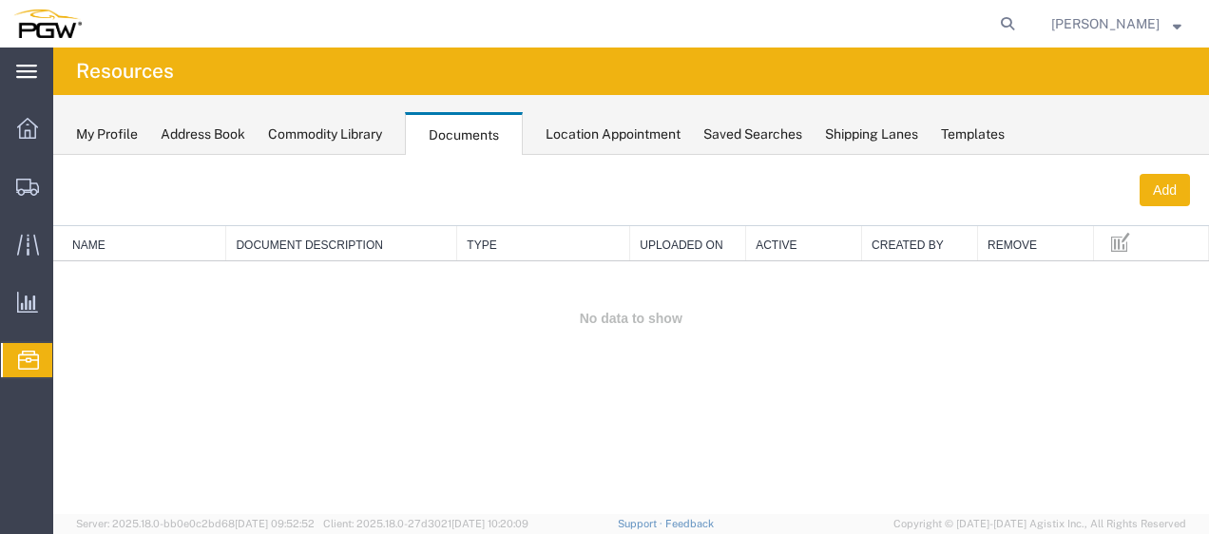
click at [0, 0] on span "Location Appointment" at bounding box center [0, 0] width 0 height 0
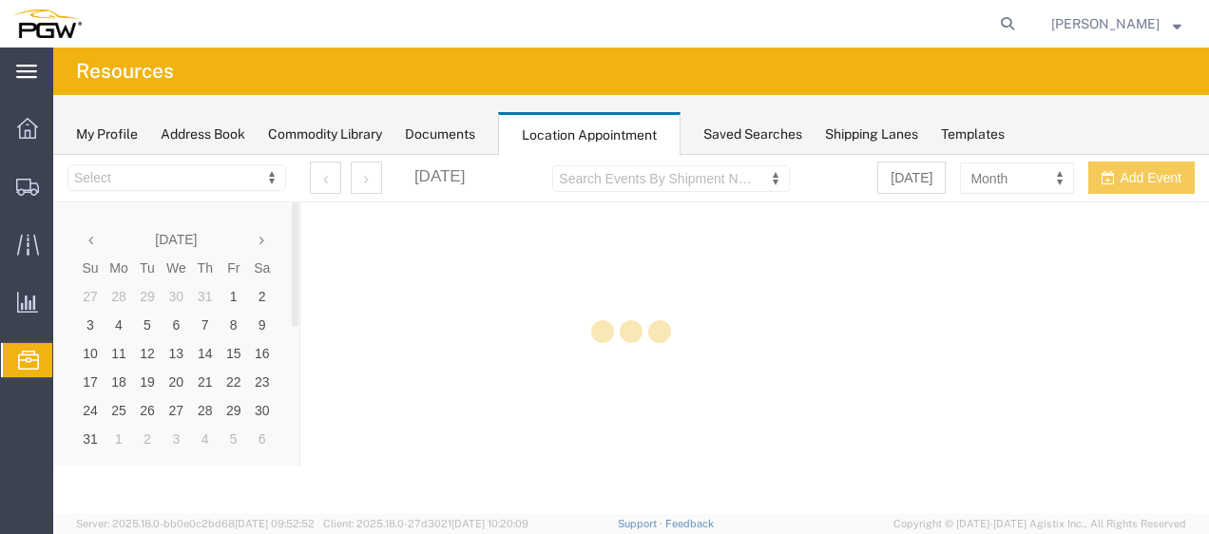
select select "28253"
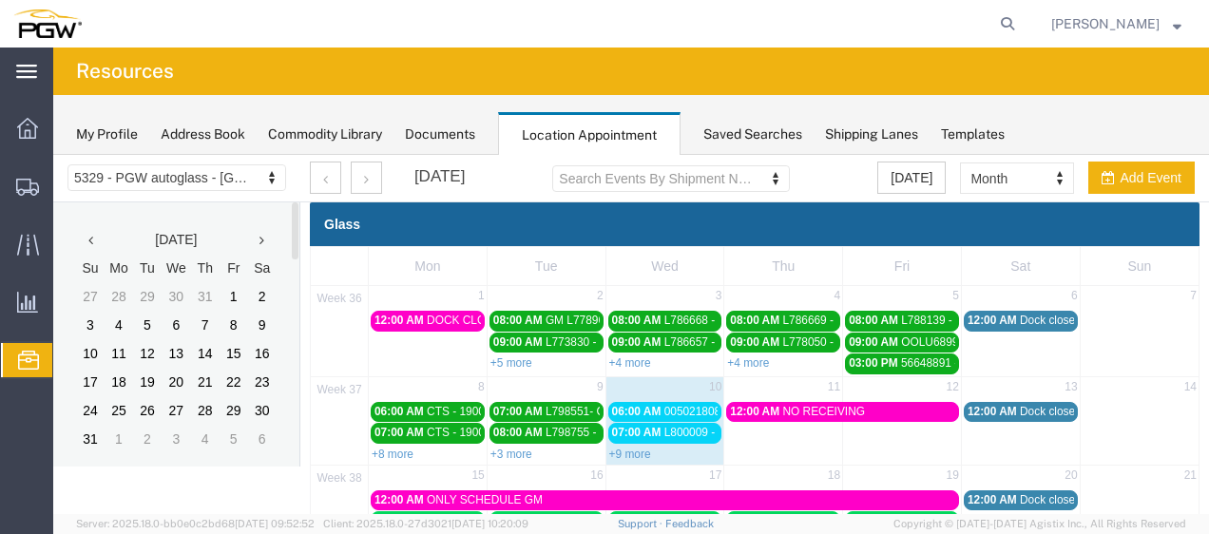
click at [296, 458] on div "[DATE] Su Mo Tu We Th Fr Sa 27 28 29 30 31 1 2 3 4 5 6 7 8 9 10 11 12 13 14 15 …" at bounding box center [176, 345] width 246 height 286
click at [295, 257] on div at bounding box center [295, 230] width 7 height 57
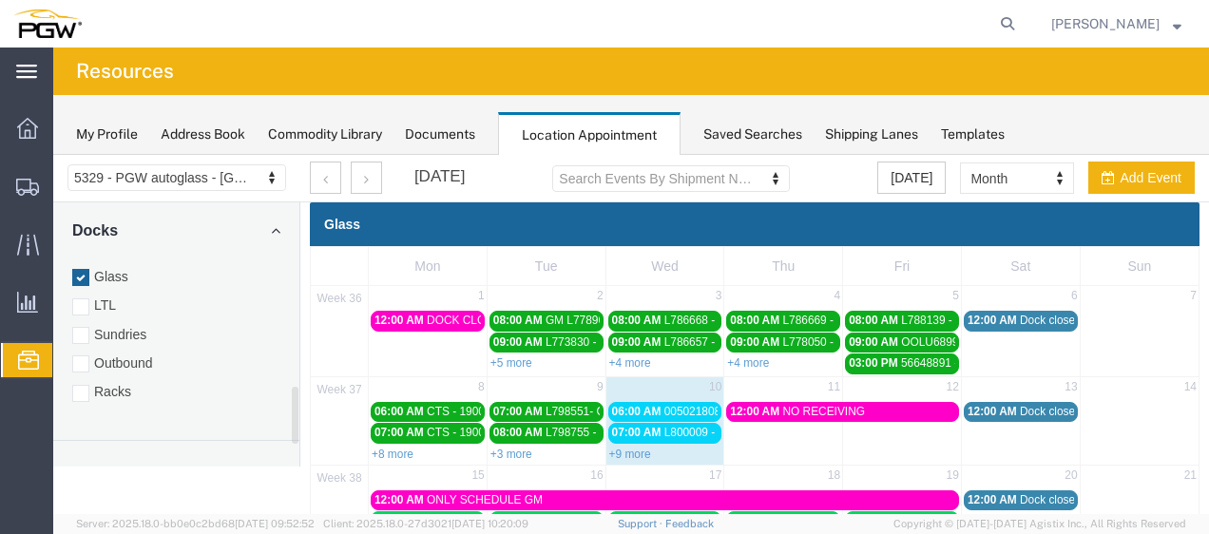
drag, startPoint x: 295, startPoint y: 257, endPoint x: 284, endPoint y: 441, distance: 183.7
click at [284, 441] on div "[DATE] Su Mo Tu We Th Fr Sa 27 28 29 30 31 1 2 3 4 5 6 7 8 9 10 11 12 13 14 15 …" at bounding box center [176, 334] width 246 height 264
click at [87, 389] on div at bounding box center [80, 397] width 17 height 17
click at [53, 155] on input "Racks" at bounding box center [53, 155] width 0 height 0
